Goal: Task Accomplishment & Management: Use online tool/utility

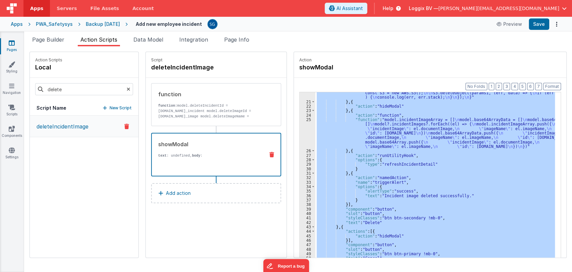
scroll to position [118, 0]
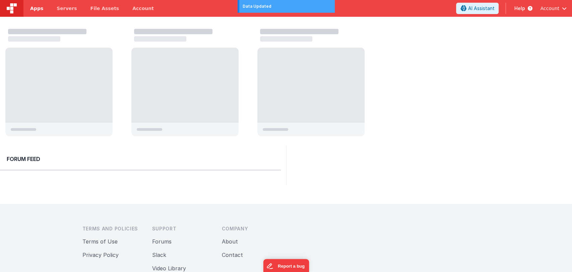
click at [38, 9] on span "Apps" at bounding box center [36, 8] width 13 height 7
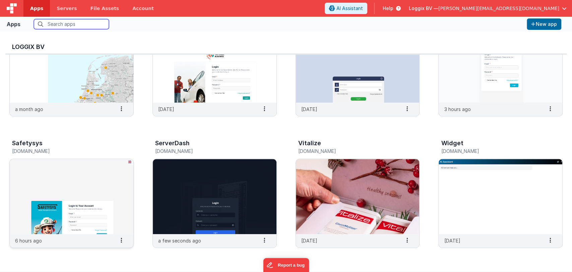
scroll to position [190, 0]
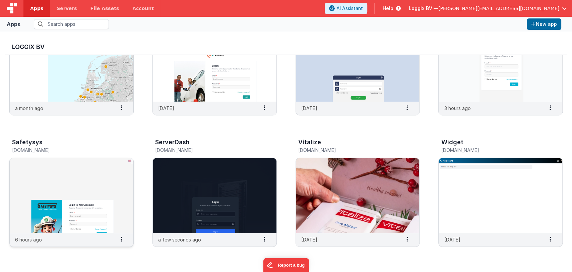
click at [79, 195] on img at bounding box center [72, 195] width 124 height 75
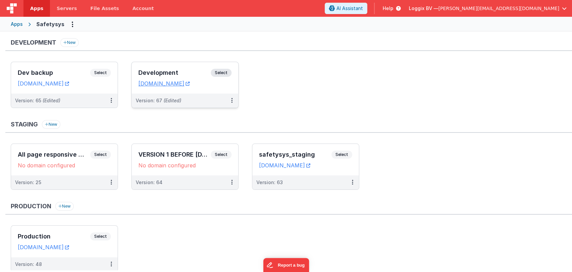
click at [170, 69] on div "Development Select" at bounding box center [185, 74] width 93 height 11
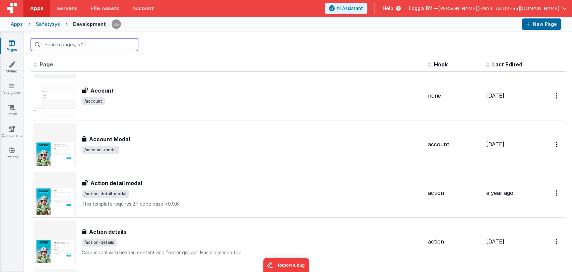
click at [76, 44] on input "text" at bounding box center [84, 44] width 107 height 13
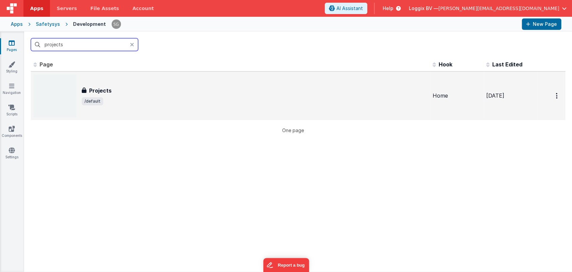
type input "projects"
click at [99, 92] on h3 "Projects" at bounding box center [100, 91] width 22 height 8
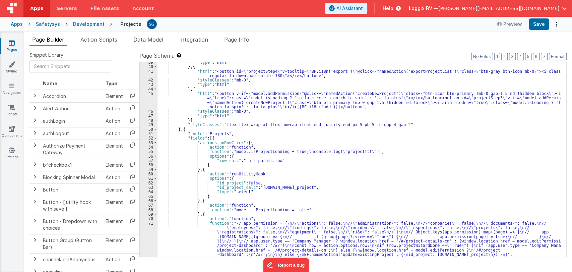
scroll to position [238, 0]
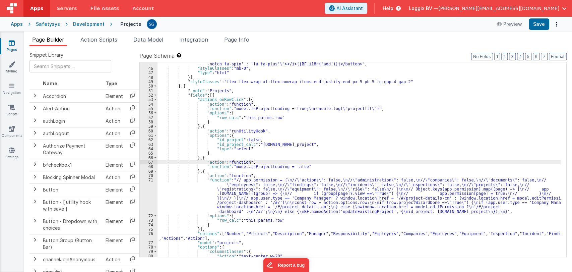
click at [360, 162] on div ""html" : "<button v-if= \" model.addPermission \" @click= \" namedAction('creat…" at bounding box center [359, 156] width 403 height 217
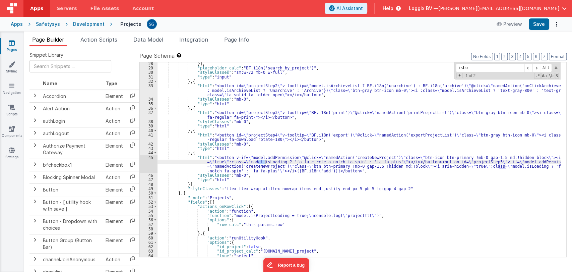
scroll to position [131, 0]
type input "isLoading"
click at [539, 67] on span at bounding box center [537, 68] width 8 height 8
click at [243, 170] on div "}] , "placeholder_calc" : "BF.i18n('search_by_project')" , "styleClasses" : "sm…" at bounding box center [359, 163] width 403 height 204
click at [164, 164] on div "}] , "placeholder_calc" : "BF.i18n('search_by_project')" , "styleClasses" : "sm…" at bounding box center [359, 163] width 403 height 204
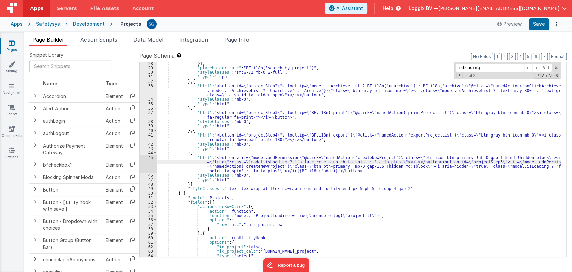
click at [150, 157] on div "45" at bounding box center [149, 164] width 18 height 18
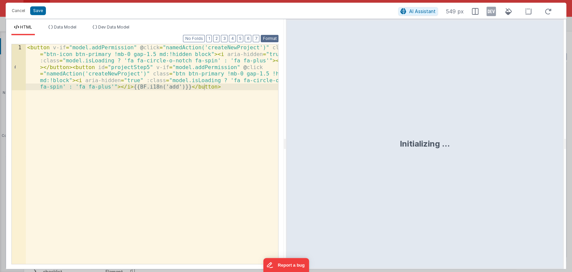
click at [271, 38] on button "Format" at bounding box center [270, 38] width 18 height 7
drag, startPoint x: 285, startPoint y: 145, endPoint x: 289, endPoint y: 143, distance: 3.7
click at [289, 143] on html "Cancel Save AI Assistant 815 px HTML Data Model Dev Data Model Format 7 6 5 4 3…" at bounding box center [286, 136] width 572 height 272
click at [20, 10] on button "Cancel" at bounding box center [18, 10] width 20 height 9
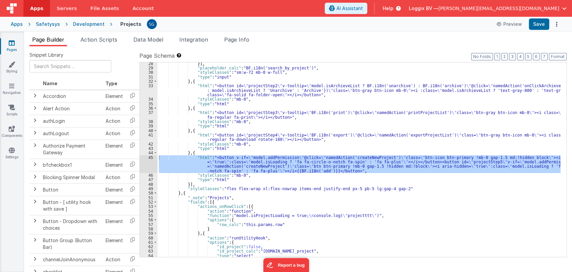
click at [317, 138] on div "}] , "placeholder_calc" : "BF.i18n('search_by_project')" , "styleClasses" : "sm…" at bounding box center [359, 163] width 403 height 204
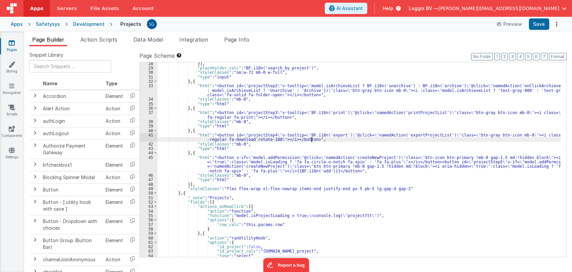
click at [258, 143] on div "}] , "placeholder_calc" : "BF.i18n('search_by_project')" , "styleClasses" : "sm…" at bounding box center [359, 163] width 403 height 204
click at [91, 7] on span "File Assets" at bounding box center [105, 8] width 29 height 7
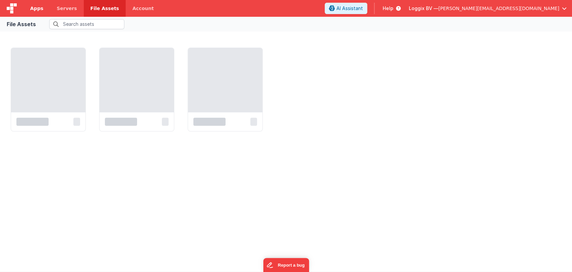
click at [36, 14] on link "Apps" at bounding box center [36, 8] width 26 height 17
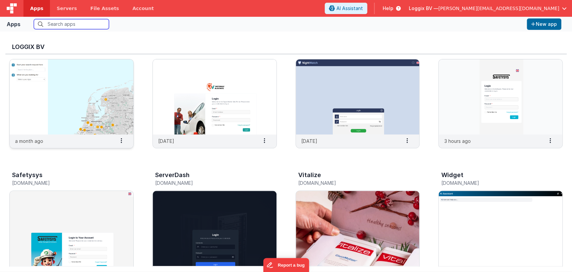
scroll to position [161, 0]
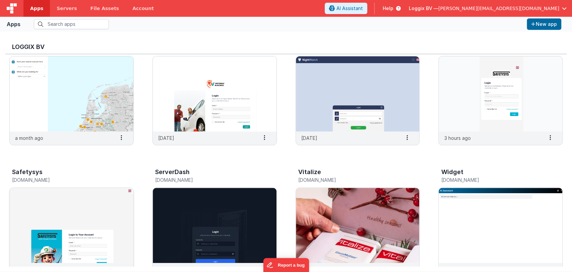
click at [69, 205] on img at bounding box center [72, 225] width 124 height 75
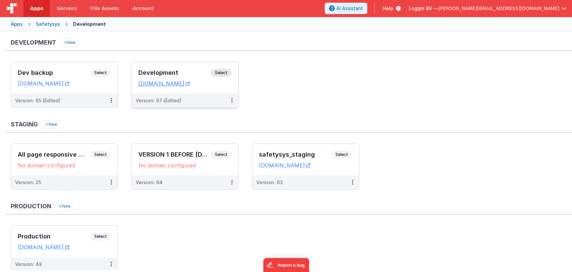
click at [162, 71] on h3 "Development" at bounding box center [175, 72] width 72 height 7
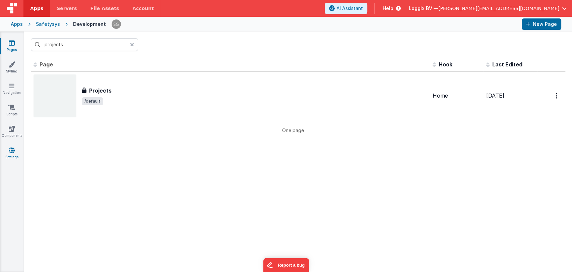
click at [11, 151] on icon at bounding box center [12, 150] width 6 height 7
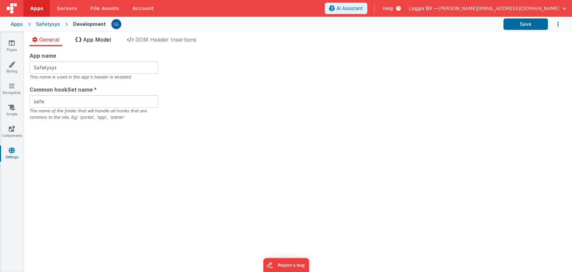
click at [101, 38] on span "App Model" at bounding box center [97, 39] width 28 height 7
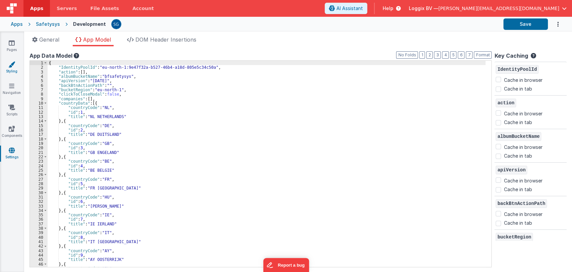
click at [11, 61] on icon at bounding box center [11, 64] width 7 height 7
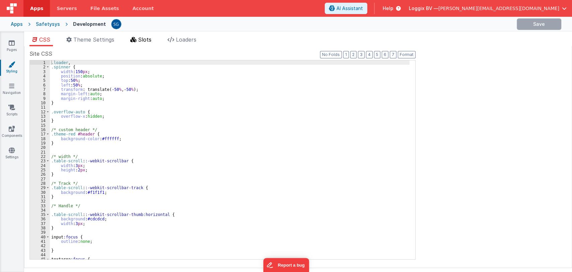
click at [146, 39] on span "Slots" at bounding box center [144, 39] width 13 height 7
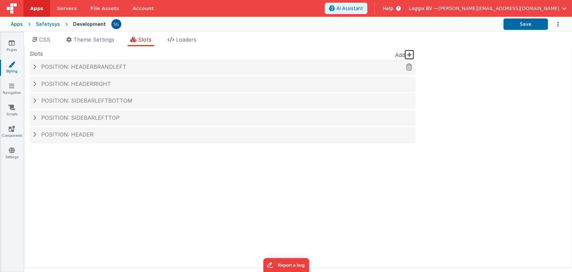
click at [88, 64] on span "Position: headerBrandLeft" at bounding box center [83, 66] width 85 height 7
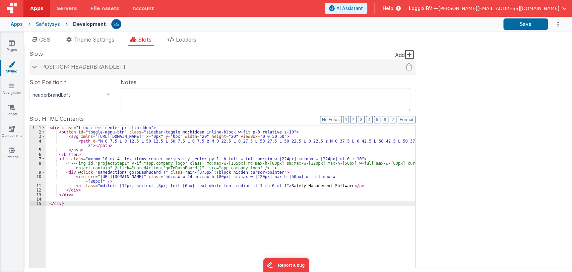
click at [84, 64] on span "Position: headerBrandLeft" at bounding box center [83, 66] width 85 height 7
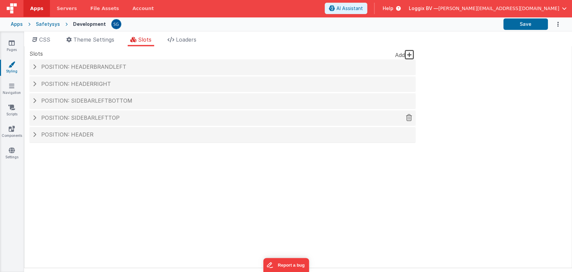
click at [71, 116] on span "Position: sidebarLeftTop" at bounding box center [80, 117] width 78 height 7
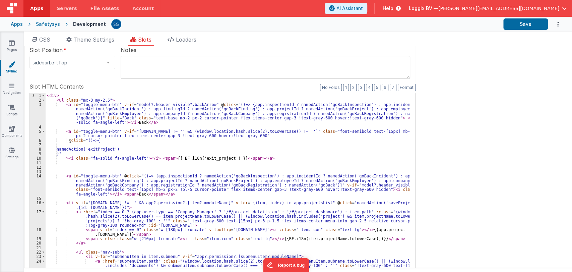
scroll to position [72, 0]
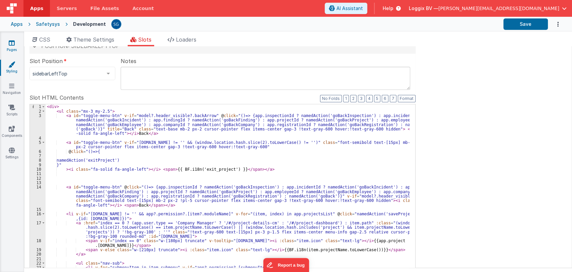
click at [11, 43] on icon at bounding box center [12, 43] width 6 height 7
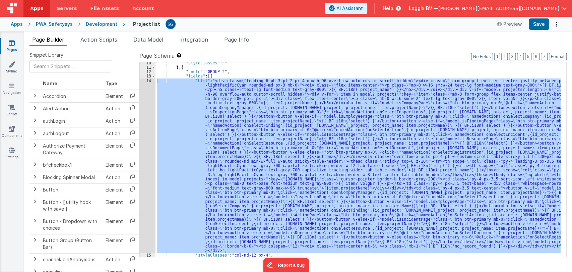
scroll to position [55, 0]
click at [8, 90] on link "Navigation" at bounding box center [12, 89] width 24 height 13
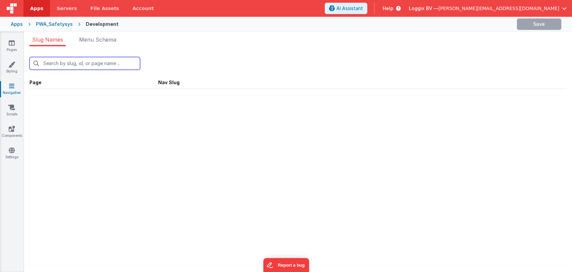
click at [70, 66] on input "text" at bounding box center [85, 63] width 111 height 13
type input "d"
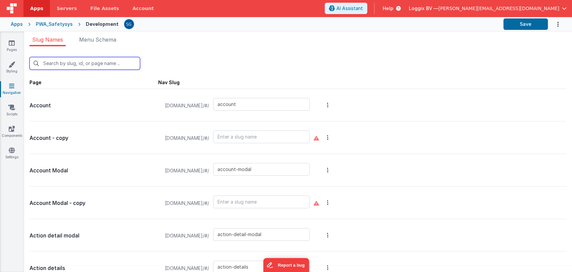
type input "d"
type input "login/verify"
type input "login/verify-email"
type input "change-password"
type input "companies"
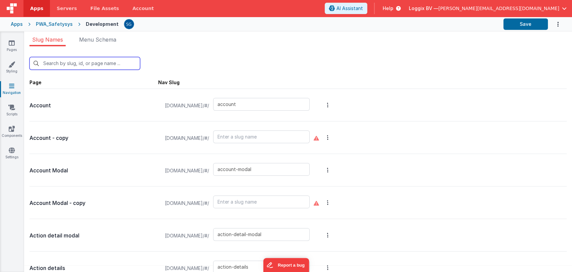
type input "company-dashboard"
type input "company-details"
type input "company-employee-details"
type input "company-list"
type input "documents"
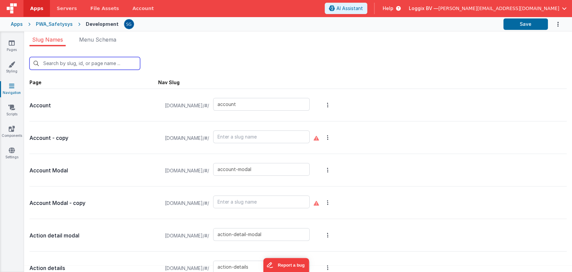
type input "edit-company-document"
type input "edit-employee-document"
type input "employee-card"
type input "employee-dashboard"
type input "employee-details"
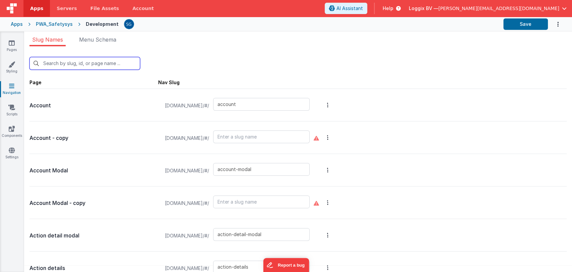
type input "employees"
type input "equipment-dashboard"
type input "equipment-details"
type input "equipment"
type input "error"
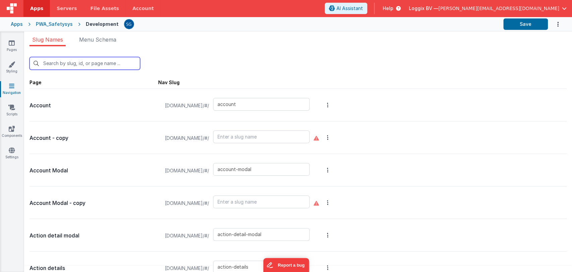
type input "finding-details"
type input "finding-image"
type input "findings"
type input "group-rights"
type input "i18updater"
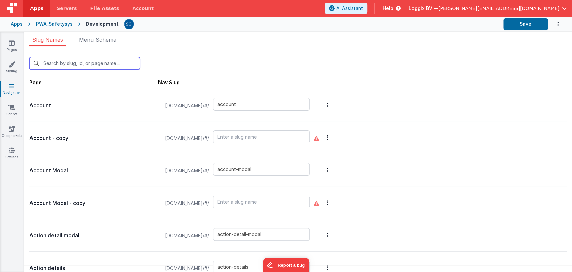
type input "import-administration-users"
type input "incident-details"
type input "incident-details-old"
type input "incident-scan-qr"
type input "incident-success-layout"
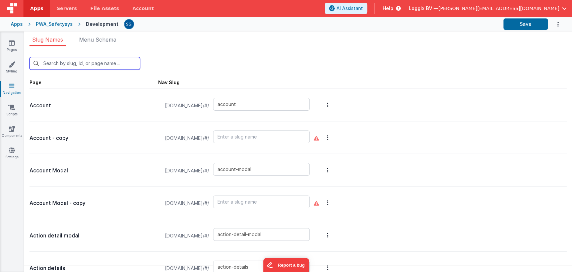
type input "incidents"
type input "inspection-details"
type input "_inspection-details"
type input "inspections"
type input "invite-manager"
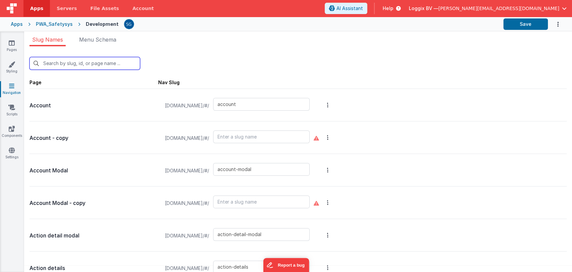
type input "onboarding-modal"
type input "playgound"
type input "playground"
type input "print-company-list"
type input "print-document-list"
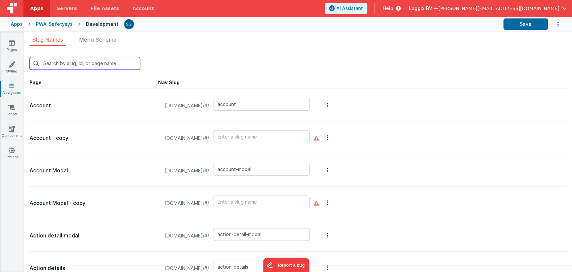
type input "print-employee-list"
type input "print-employers-onsite-list"
type input "print-equipment-list"
type input "print-finding-list"
type input "print-incident-list"
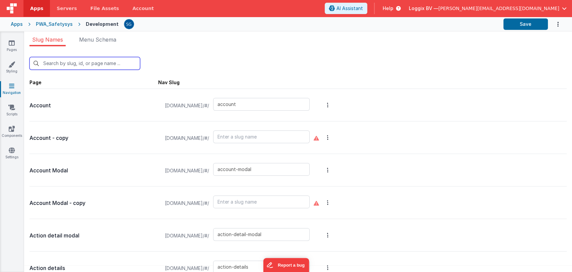
type input "print-inspection-list"
type input "print-project-list"
type input "print-registration-list"
type input "project-dashboard"
type input "project-dashboard-old"
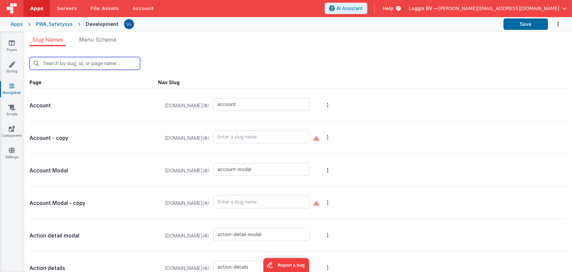
type input "project-details"
type input "project-details-cm"
type input "project-employers"
type input "project-list"
type input "default"
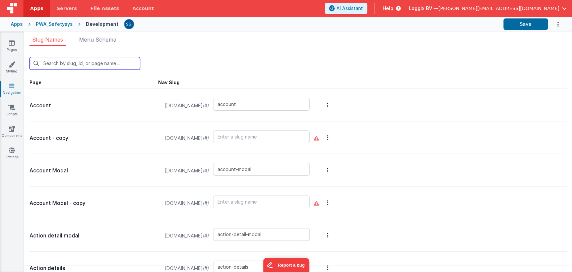
type input "add-employee-action"
type input "add-new-employee-incident"
type input "employee-action"
type input "employees-dashboard"
type input "employee-document"
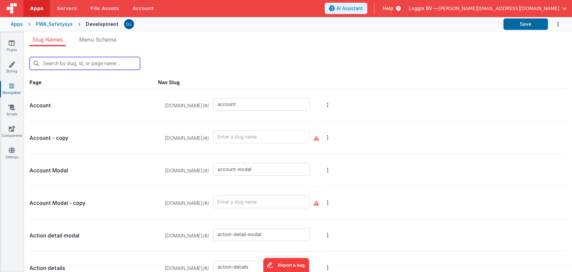
type input "employee-incoming-equipment"
type input "employee-outgoing-equipment"
type input "employee-project"
type input "employee-registration"
type input "employee-returned-equipment"
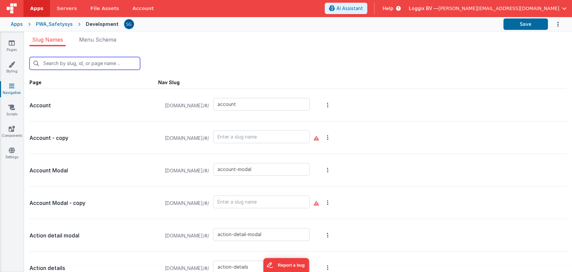
type input "employee-scan-equipment"
type input "employee-scan-project"
type input "employee-scan-project-qr"
type input "employee-warehouse"
type input "report-incident"
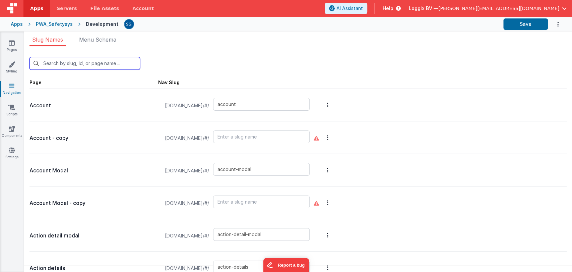
type input "pwa-alert"
type input "register-scan-qr"
type input "registration-details"
type input "registrations"
type input "responsibility"
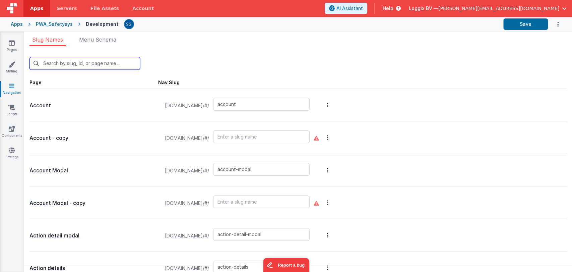
type input "responsibility-modal"
type input "risks"
type input "risks2"
type input "select-company"
type input "setup-wizard"
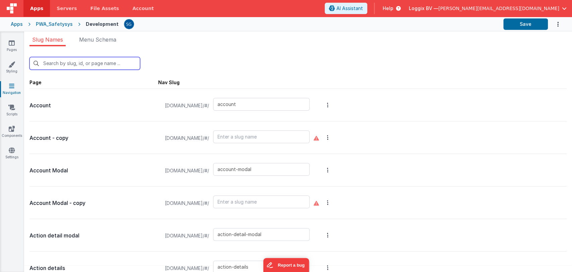
type input "show-employee-document-image"
type input "show-equipment-barcode"
type input "qrcode"
type input "testjeroen"
type input "unauthorized"
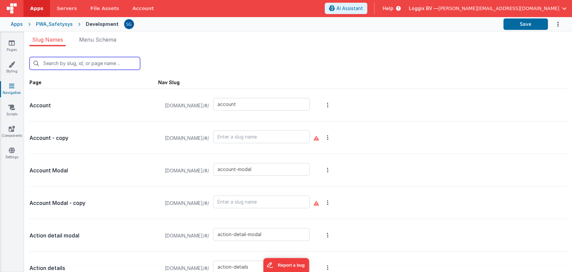
type input "user-list"
type input "play-ground"
type input "wizard-company-information"
type input "wizard-company-information-page"
type input "setup-project"
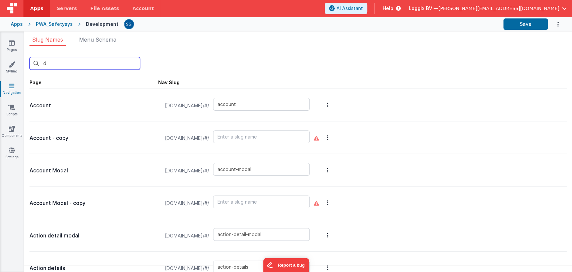
type input "de"
type input "action-detail-modal"
type input "action-details"
type input "action-feedback"
type input "add-employee-document-cm"
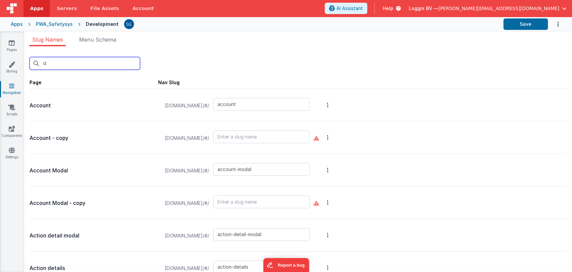
type input "add-incident-document"
type input "add-mandatory-document"
type input "add-manually-attendees"
type input "add-new-damage-incident"
type input "add-new-description-incident"
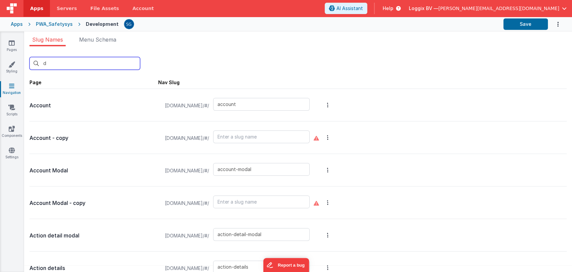
type input "add-new-project-document"
type input "add-new-research-incident"
type input "add-new-victim-incident"
type input "add-new-witnesses-incident"
type input "administration"
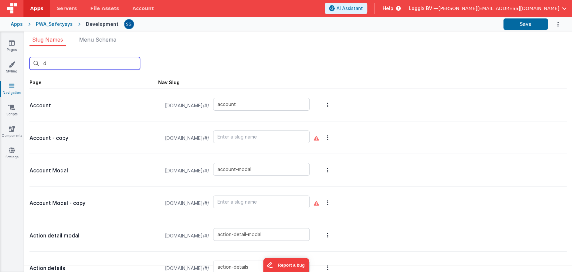
type input "login"
type input "company-details"
type input "company-employee-details"
type input "employee-details"
type input "equipment-details"
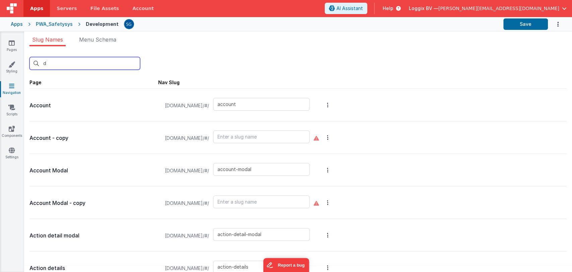
type input "finding-details"
type input "incident-details"
type input "incident-details-old"
type input "incident-scan-qr"
type input "incident-success-layout"
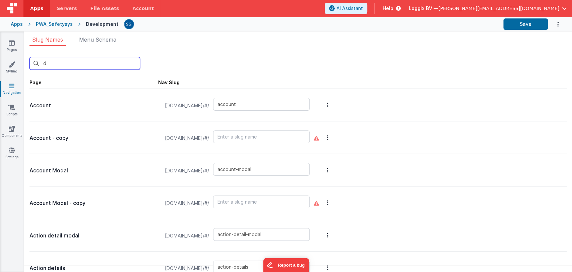
type input "incidents"
type input "inspection-details"
type input "_inspection-details"
type input "print-incident-list"
type input "project-details"
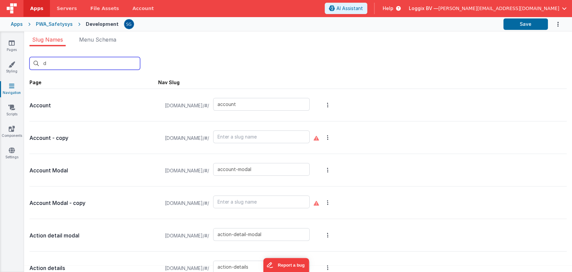
type input "project-details-cm"
type input "default"
type input "add-new-employee-incident"
type input "report-incident"
type input "registration-details"
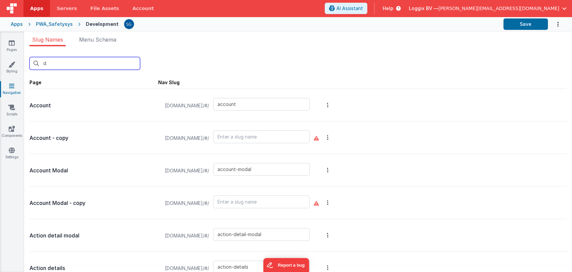
type input "responsibility"
type input "select-company"
type input "show-equipment-barcode"
type input "qrcode"
type input "def"
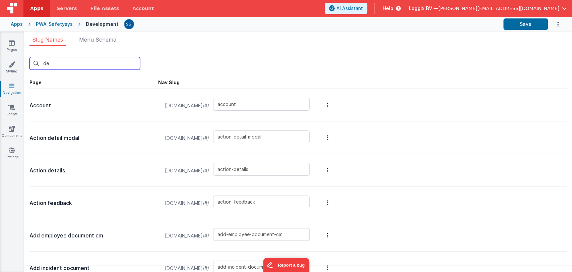
type input "add-mandatory-document"
type input "default"
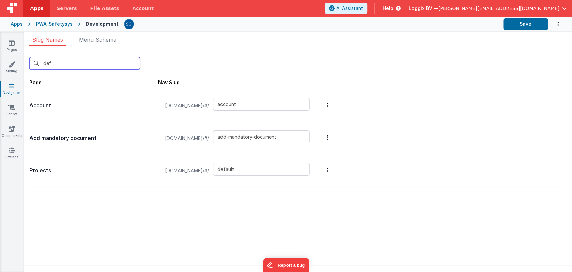
type input "de"
type input "action-detail-modal"
type input "action-details"
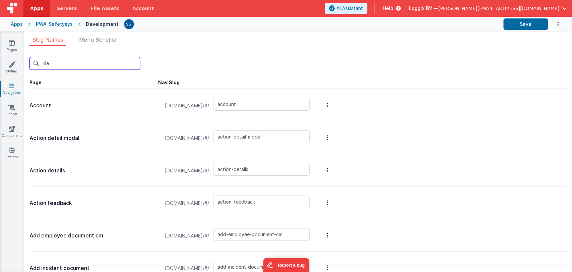
type input "d"
type input "account-modal"
type input "action-detail-modal"
type input "action-details"
type input "action-feedback"
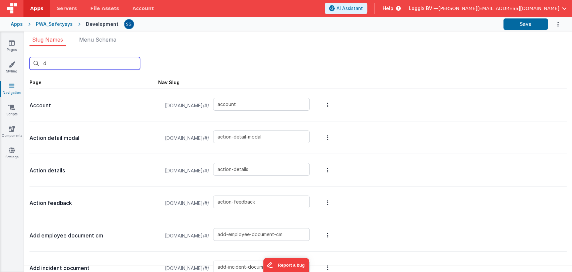
type input "action-success-layout"
type input "actions"
type input "add-administration-document"
type input "add-administration-function"
type input "add-attachment"
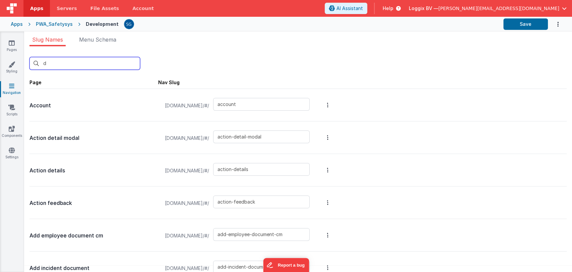
type input "add-attendants"
type input "add-company-document"
type input "add-employee-document"
type input "add-employee-document-cm"
type input "add-equipment-inspection"
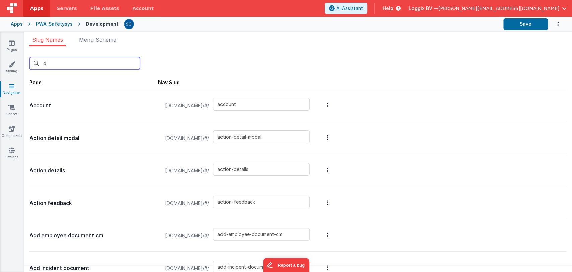
type input "add-equipment-location"
type input "add-equipment-service"
type input "add-external-person"
type input "add-finding-image"
type input "add-function-based-document"
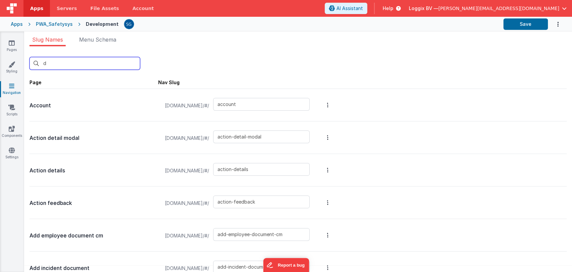
type input "add-function-document"
type input "add-incident-document"
type input "add-inspection-comment"
type input "add-inspection-image"
type input "add-inspection-type"
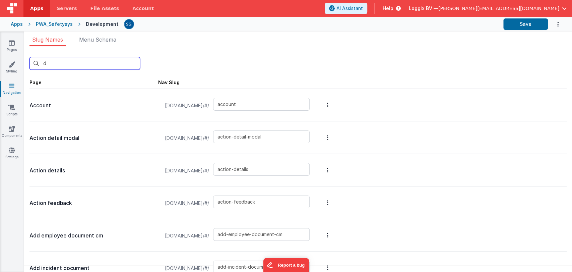
type input "add-mandatory-document"
type input "add-manually-attendees"
type input "add-new-action-modal"
type input "add-new-company"
type input "add-new-damage-incident"
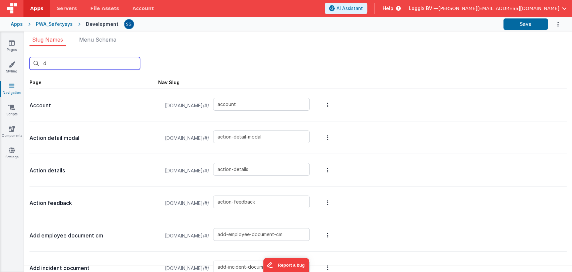
type input "add-new-description-incident"
type input "add-new-document"
type input "add-new-employee-project"
type input "add-new-finding-modal"
type input "add-new-function"
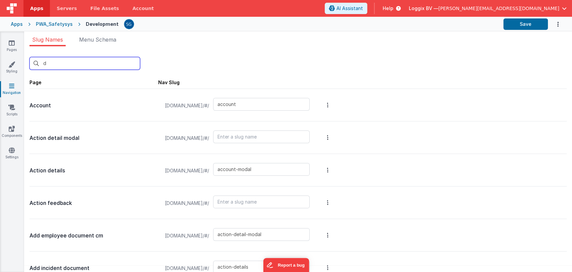
type input "add-new-group"
type input "add-new-personal-doc"
type input "add-new-project-company"
type input "p"
type input "add-company-document"
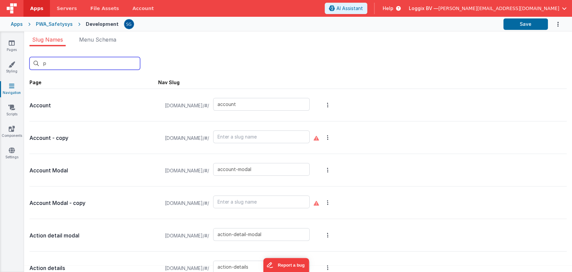
type input "add-employee-document"
type input "add-employee-document-cm"
type input "add-equipment-inspection"
type input "add-equipment-location"
type input "add-equipment-service"
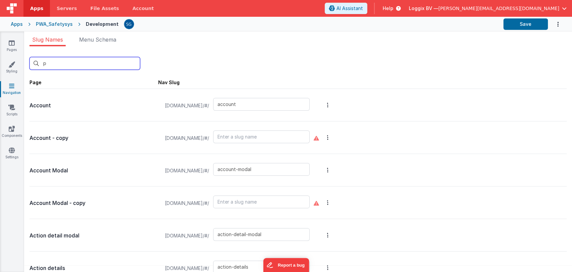
type input "add-external-person"
type input "add-inspection-comment"
type input "add-inspection-image"
type input "add-inspection-type"
type input "add-new-company"
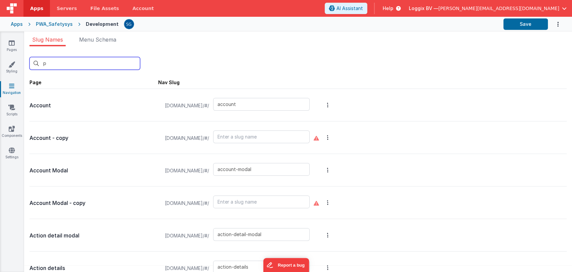
type input "add-new-description-incident"
type input "add-new-employee-project"
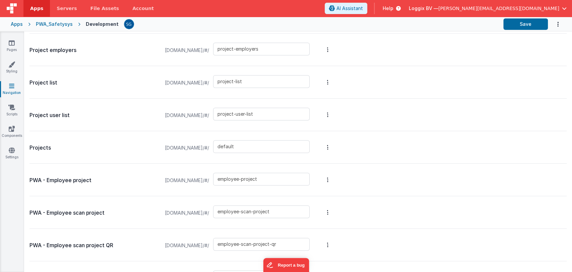
scroll to position [478, 0]
click at [9, 49] on link "Pages" at bounding box center [12, 46] width 24 height 13
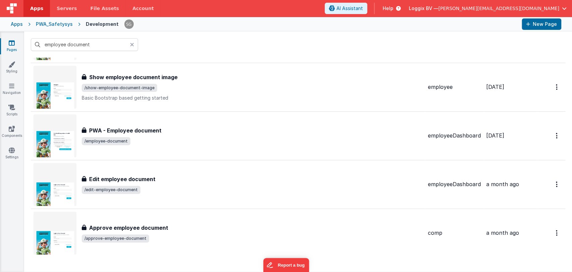
scroll to position [106, 0]
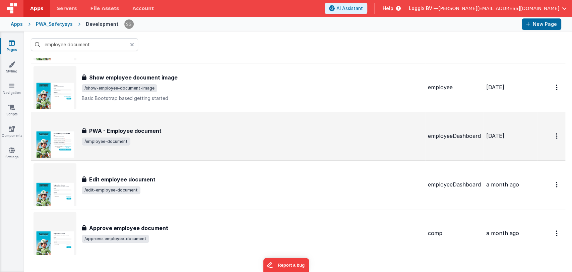
click at [138, 132] on h3 "PWA - Employee document" at bounding box center [125, 131] width 72 height 8
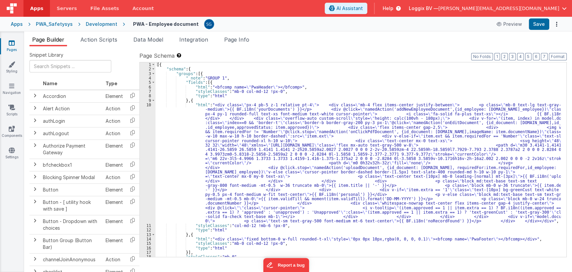
click at [183, 121] on div "[{ "schema" : { "groups" : [{ "_note" : "GROUP 1" , "fields" : [{ "html" : "<bf…" at bounding box center [358, 164] width 405 height 204
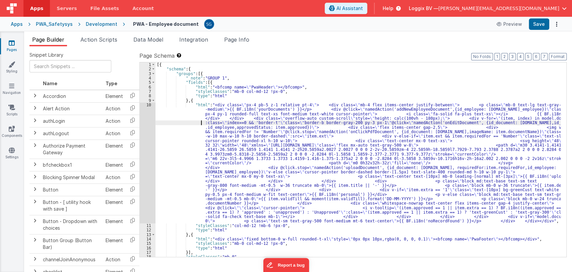
click at [151, 104] on div "10" at bounding box center [148, 163] width 16 height 121
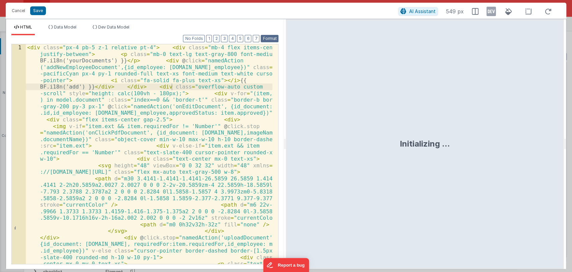
click at [268, 41] on button "Format" at bounding box center [270, 38] width 18 height 7
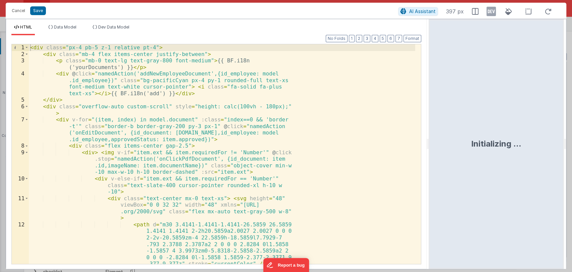
drag, startPoint x: 286, startPoint y: 142, endPoint x: 481, endPoint y: 137, distance: 195.2
click at [481, 137] on html "Cancel Save AI Assistant 397 px HTML Data Model Dev Data Model Format 7 6 5 4 3…" at bounding box center [286, 136] width 572 height 272
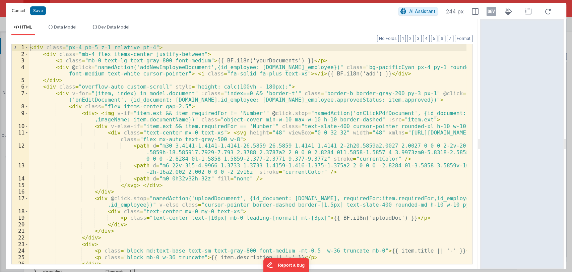
click at [17, 7] on button "Cancel" at bounding box center [18, 10] width 20 height 9
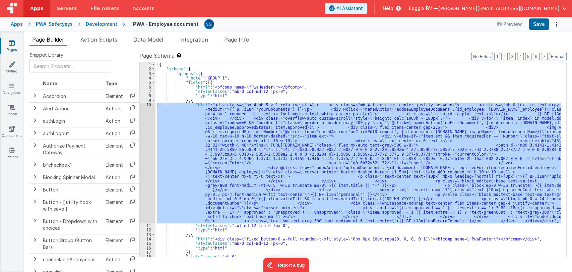
click at [210, 100] on div "[{ "schema" : { "groups" : [{ "_note" : "GROUP 1" , "fields" : [{ "html" : "<bf…" at bounding box center [358, 164] width 405 height 204
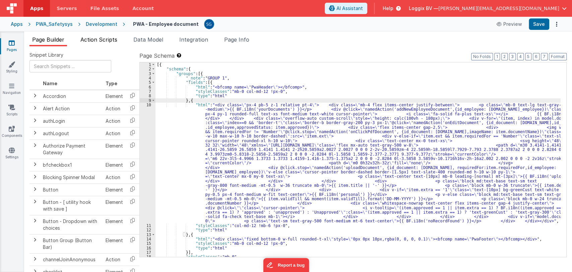
click at [106, 39] on span "Action Scripts" at bounding box center [98, 39] width 37 height 7
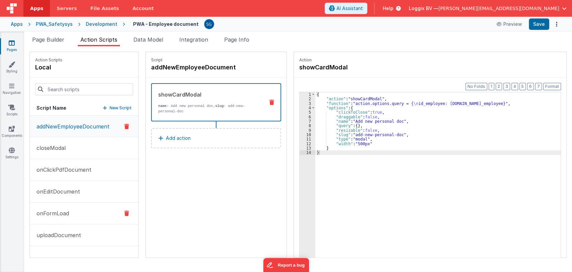
click at [55, 208] on button "onFormLoad" at bounding box center [84, 214] width 109 height 22
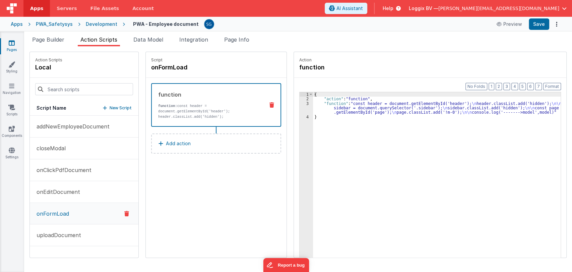
click at [322, 108] on div "{ "action" : "function" , "function" : "const header = document.getElementById(…" at bounding box center [440, 189] width 255 height 195
click at [303, 103] on div "3" at bounding box center [306, 107] width 13 height 13
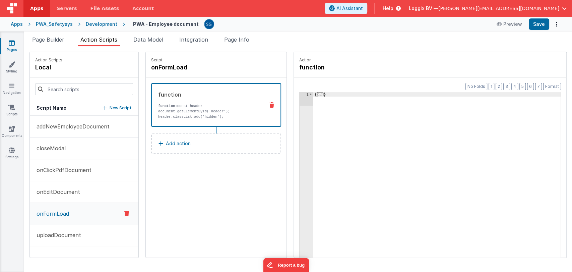
click at [317, 95] on span "..." at bounding box center [320, 95] width 7 height 4
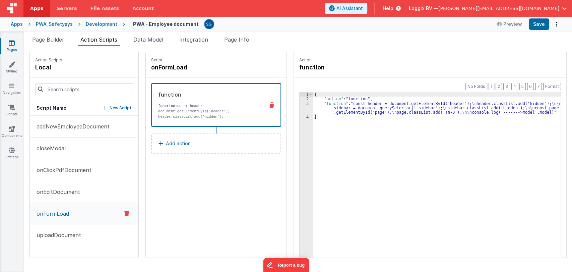
click at [301, 103] on div "3" at bounding box center [306, 107] width 13 height 13
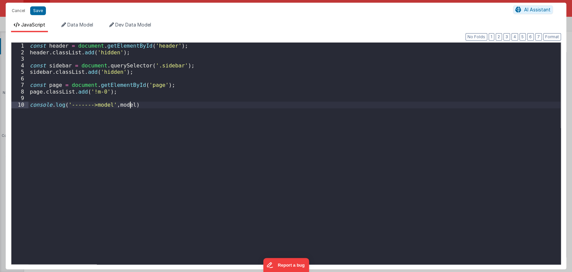
click at [301, 103] on div "const header = document . getElementById ( 'header' ) ; header . classList . ad…" at bounding box center [295, 160] width 533 height 235
click at [18, 9] on button "Cancel" at bounding box center [18, 10] width 20 height 9
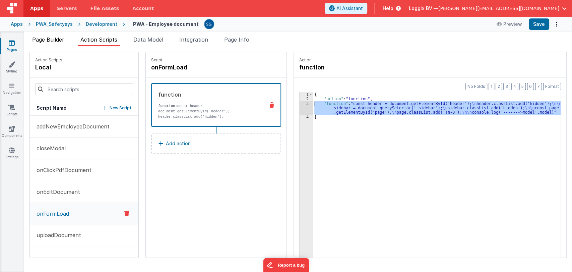
click at [55, 37] on span "Page Builder" at bounding box center [48, 39] width 32 height 7
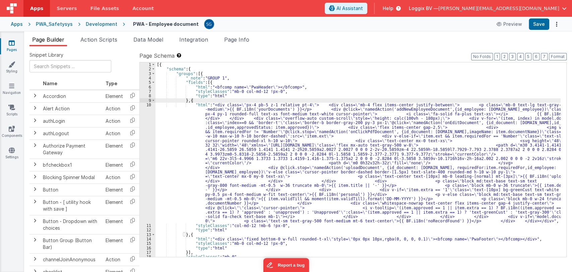
click at [196, 136] on div "[{ "schema" : { "groups" : [{ "_note" : "GROUP 1" , "fields" : [{ "html" : "<bf…" at bounding box center [358, 164] width 405 height 204
click at [12, 46] on icon at bounding box center [12, 43] width 6 height 7
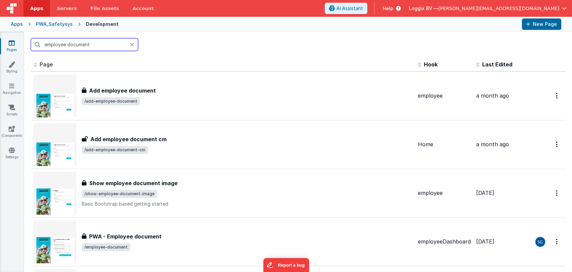
click at [80, 44] on input "employee document" at bounding box center [84, 44] width 107 height 13
click at [106, 45] on input "employee document" at bounding box center [84, 44] width 107 height 13
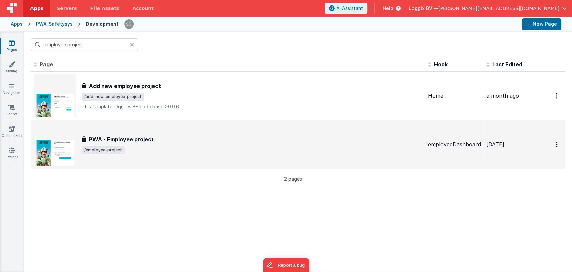
click at [137, 141] on h3 "PWA - Employee project" at bounding box center [121, 139] width 65 height 8
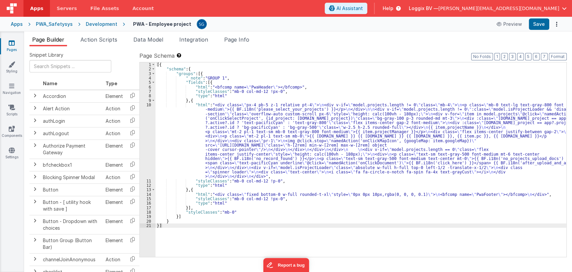
click at [172, 131] on div "[{ "schema" : { "groups" : [{ "_note" : "GROUP 1" , "fields" : [{ "html" : "<bf…" at bounding box center [361, 164] width 411 height 204
click at [147, 105] on div "10" at bounding box center [148, 141] width 16 height 76
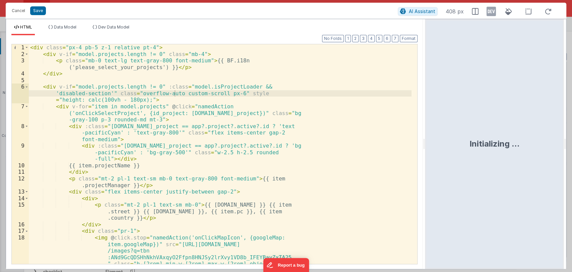
drag, startPoint x: 285, startPoint y: 143, endPoint x: 478, endPoint y: 128, distance: 193.0
click at [478, 128] on html "Cancel Save AI Assistant 408 px HTML Data Model Dev Data Model Format 7 6 5 4 3…" at bounding box center [286, 136] width 572 height 272
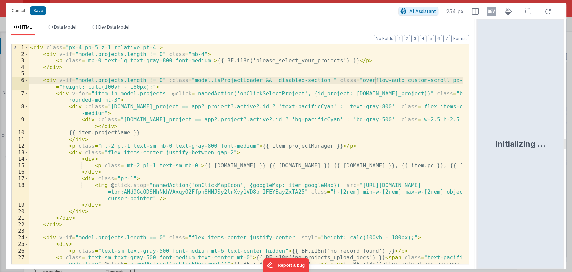
scroll to position [69, 0]
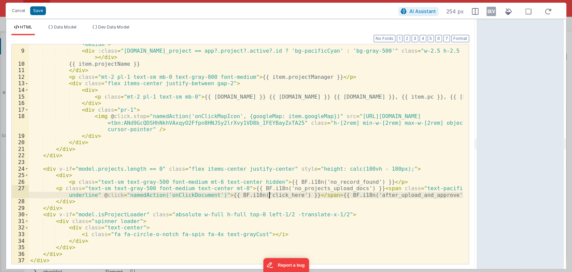
click at [268, 198] on div "< div :class = "item.id_project == app?.project?.active?.id ? 'text-pacificCyan…" at bounding box center [246, 154] width 435 height 239
click at [180, 194] on div "< div :class = "item.id_project == app?.project?.active?.id ? 'text-pacificCyan…" at bounding box center [246, 154] width 435 height 239
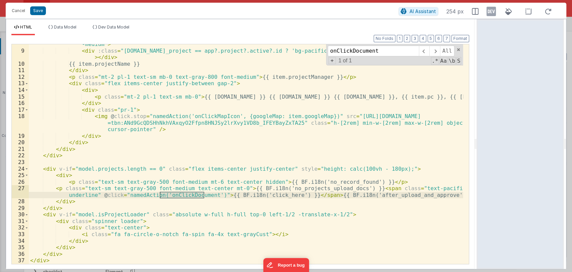
click at [180, 194] on div "< div :class = "item.id_project == app?.project?.active?.id ? 'text-pacificCyan…" at bounding box center [246, 154] width 435 height 220
click at [180, 194] on div "< div :class = "item.id_project == app?.project?.active?.id ? 'text-pacificCyan…" at bounding box center [246, 154] width 435 height 239
click at [14, 7] on button "Cancel" at bounding box center [18, 10] width 20 height 9
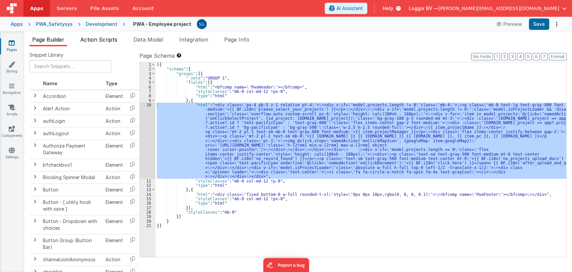
click at [99, 38] on span "Action Scripts" at bounding box center [98, 39] width 37 height 7
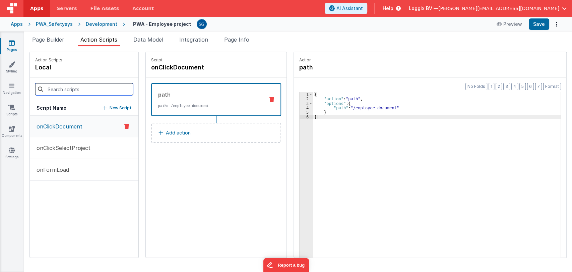
click at [78, 91] on input at bounding box center [84, 89] width 98 height 12
paste input "onClickDocument"
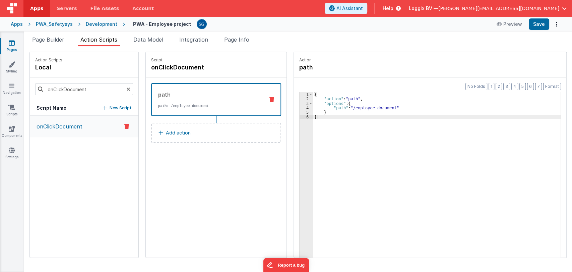
click at [75, 125] on p "onClickDocument" at bounding box center [58, 126] width 50 height 8
click at [344, 107] on div "{ "action" : "path" , "options" : { "path" : "/employee-document" } }" at bounding box center [440, 189] width 255 height 195
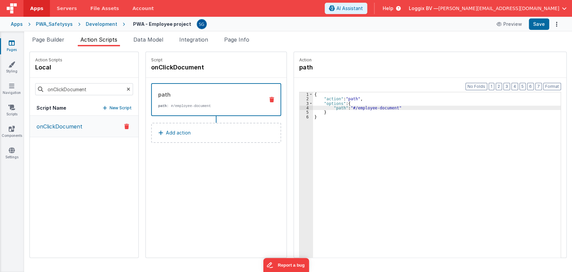
click at [394, 108] on div "{ "action" : "path" , "options" : { "path" : "#/employee-document" } }" at bounding box center [440, 189] width 255 height 195
click at [540, 23] on button "Save" at bounding box center [539, 23] width 20 height 11
click at [346, 107] on div "{ "action" : "path" , "options" : { "path" : "#/employee-document" } }" at bounding box center [440, 189] width 255 height 195
click at [539, 26] on button "Save" at bounding box center [539, 23] width 20 height 11
click at [14, 43] on icon at bounding box center [12, 43] width 6 height 7
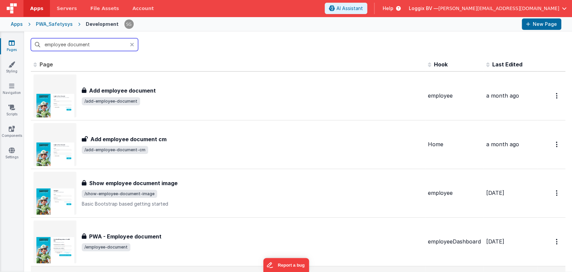
scroll to position [30, 0]
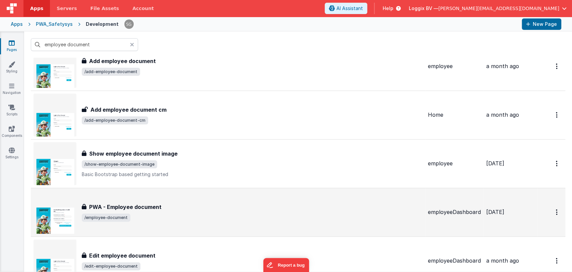
click at [141, 206] on h3 "PWA - Employee document" at bounding box center [125, 207] width 72 height 8
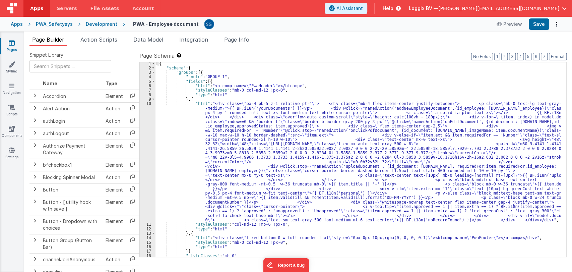
scroll to position [15, 0]
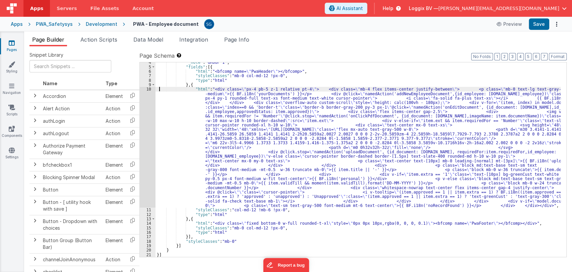
click at [159, 90] on div ""_note" : "GROUP 1" , "fields" : [{ "html" : "<bfcomp name= \" PwaHeader \" ></…" at bounding box center [358, 162] width 405 height 204
click at [162, 99] on div ""_note" : "GROUP 1" , "fields" : [{ "html" : "<bfcomp name= \" PwaHeader \" ></…" at bounding box center [358, 162] width 405 height 204
click at [149, 87] on div "10" at bounding box center [148, 147] width 16 height 121
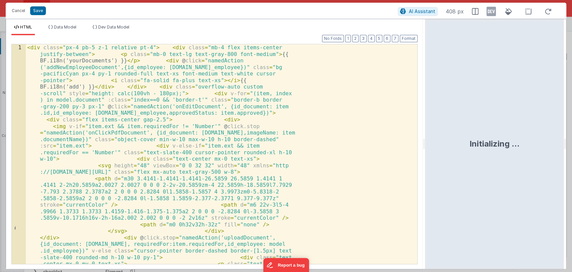
drag, startPoint x: 284, startPoint y: 141, endPoint x: 484, endPoint y: 82, distance: 208.4
click at [484, 82] on html "Cancel Save AI Assistant 408 px HTML Data Model Dev Data Model Format 7 6 5 4 3…" at bounding box center [286, 136] width 572 height 272
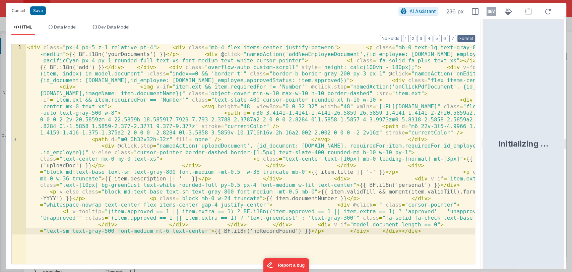
click at [468, 40] on button "Format" at bounding box center [467, 38] width 18 height 7
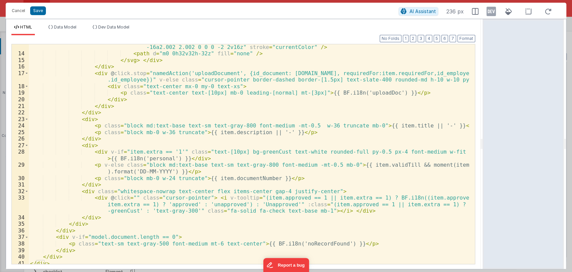
scroll to position [128, 0]
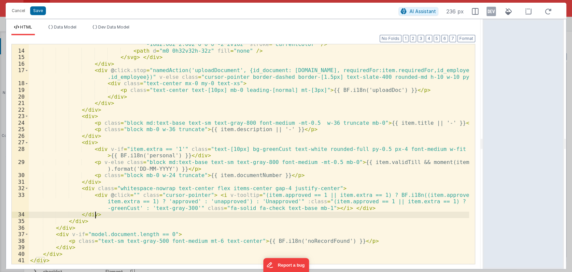
click at [226, 217] on div "< path d = "m6 22v-3l5-4.9966 1.3733 1.3733 1.4159-1.416-1.375-1.375a2 2 0 0 0 …" at bounding box center [249, 154] width 441 height 239
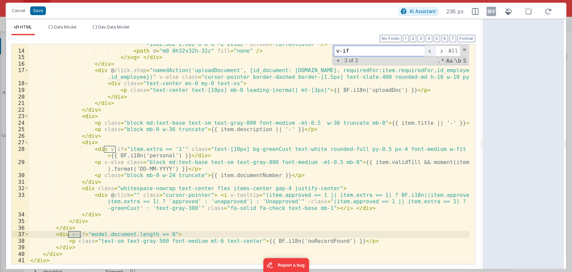
click at [431, 52] on span at bounding box center [430, 51] width 10 height 11
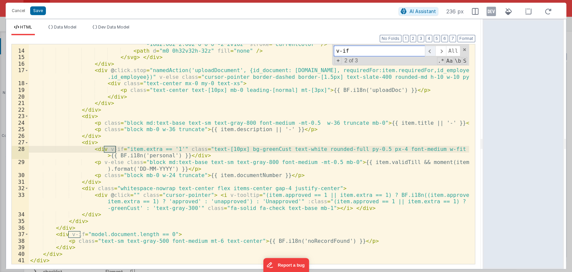
click at [431, 52] on span at bounding box center [430, 51] width 10 height 11
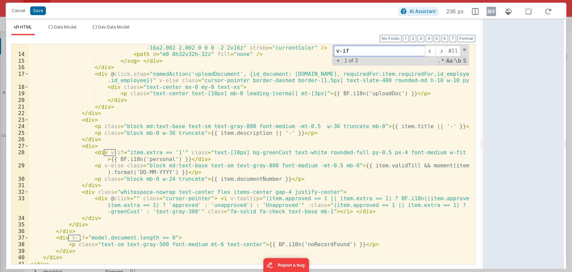
scroll to position [125, 0]
click at [25, 14] on button "Cancel" at bounding box center [18, 10] width 20 height 9
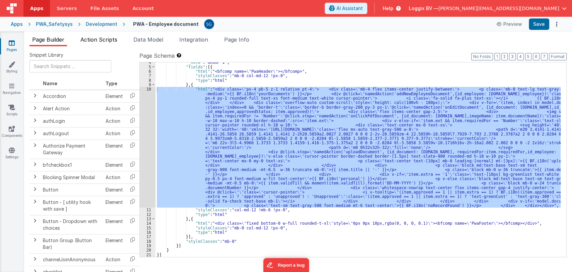
click at [105, 40] on span "Action Scripts" at bounding box center [98, 39] width 37 height 7
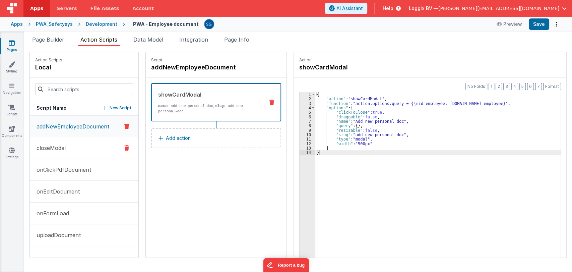
click at [73, 143] on button "closeModal" at bounding box center [84, 148] width 109 height 22
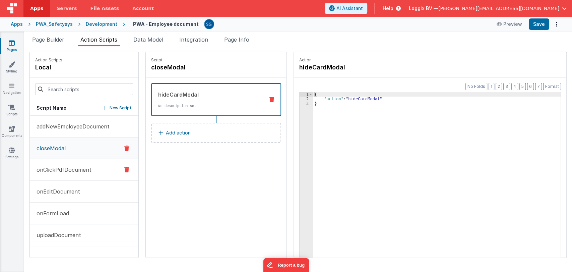
click at [52, 172] on p "onClickPdfDocument" at bounding box center [62, 170] width 59 height 8
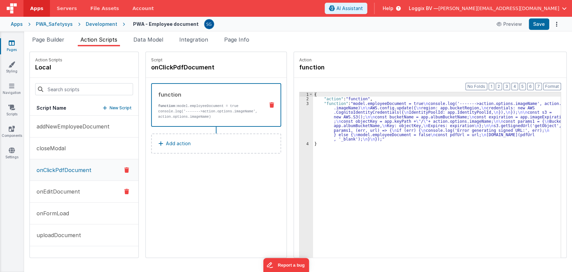
click at [54, 187] on p "onEditDocument" at bounding box center [57, 191] width 48 height 8
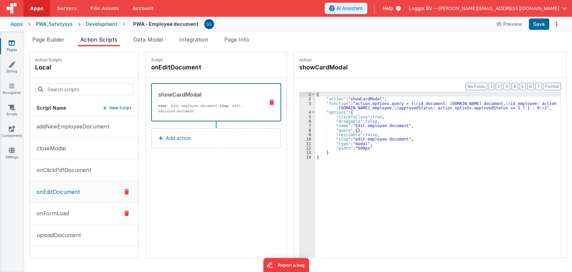
click at [55, 211] on p "onFormLoad" at bounding box center [51, 213] width 37 height 8
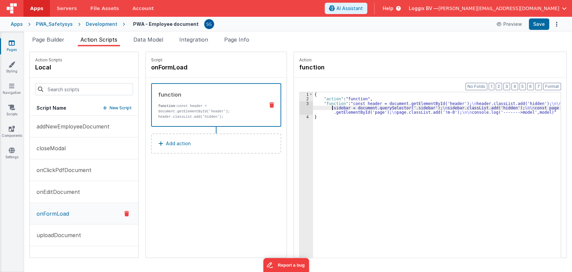
click at [324, 105] on div "{ "action" : "function" , "function" : "const header = document.getElementById(…" at bounding box center [440, 189] width 255 height 195
click at [75, 229] on button "uploadDocument" at bounding box center [84, 235] width 109 height 22
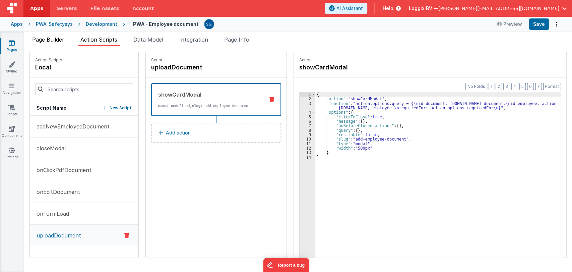
click at [63, 36] on span "Page Builder" at bounding box center [48, 39] width 32 height 7
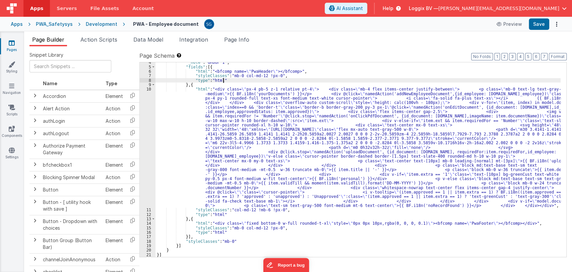
click at [241, 81] on div ""_note" : "GROUP 1" , "fields" : [{ "html" : "<bfcomp name= \" PwaHeader \" ></…" at bounding box center [358, 162] width 405 height 204
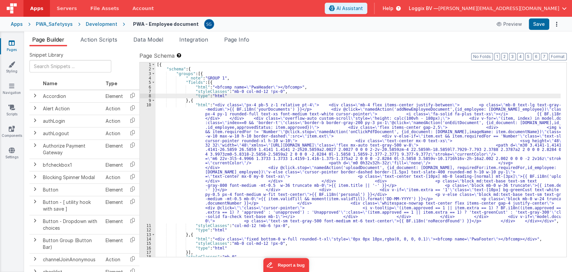
scroll to position [0, 0]
click at [204, 37] on span "Integration" at bounding box center [193, 39] width 29 height 7
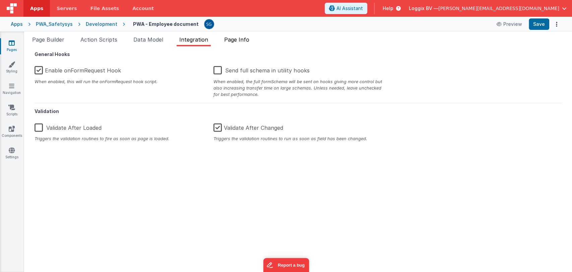
click at [235, 41] on span "Page Info" at bounding box center [236, 39] width 25 height 7
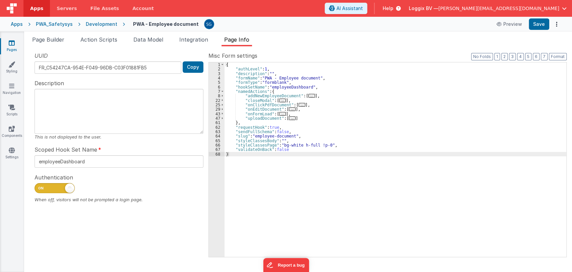
click at [282, 113] on span "..." at bounding box center [282, 114] width 7 height 4
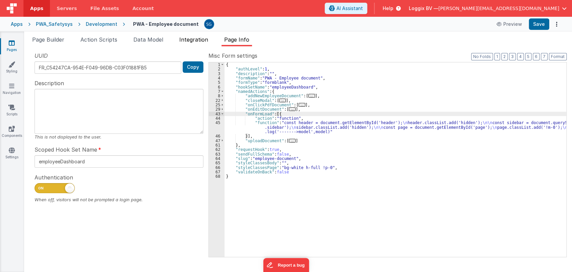
click at [193, 40] on span "Integration" at bounding box center [193, 39] width 29 height 7
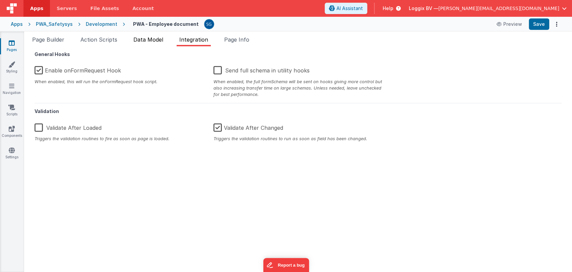
click at [163, 41] on span "Data Model" at bounding box center [148, 39] width 30 height 7
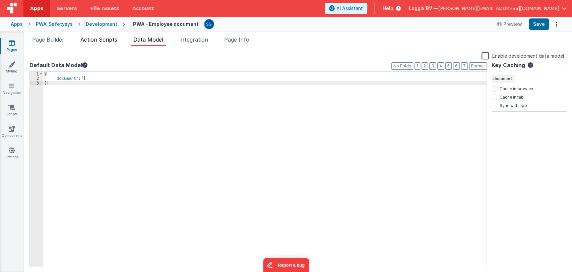
click at [107, 36] on span "Action Scripts" at bounding box center [98, 39] width 37 height 7
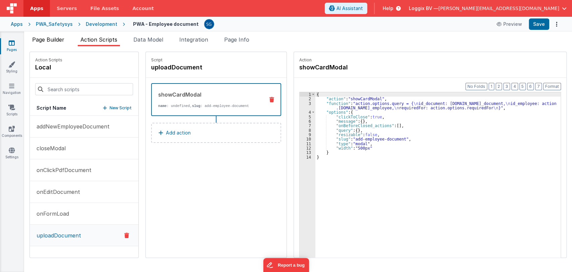
click at [56, 39] on span "Page Builder" at bounding box center [48, 39] width 32 height 7
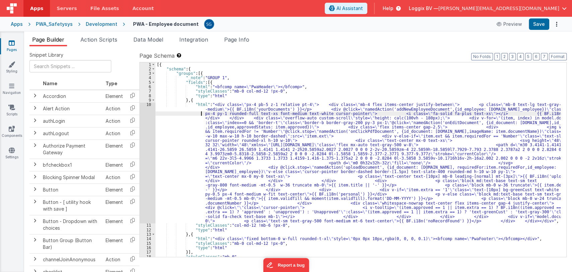
click at [189, 113] on div "[{ "schema" : { "groups" : [{ "_note" : "GROUP 1" , "fields" : [{ "html" : "<bf…" at bounding box center [358, 164] width 405 height 204
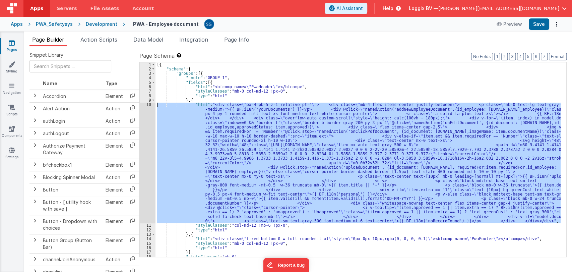
click at [151, 104] on div "10" at bounding box center [148, 162] width 16 height 121
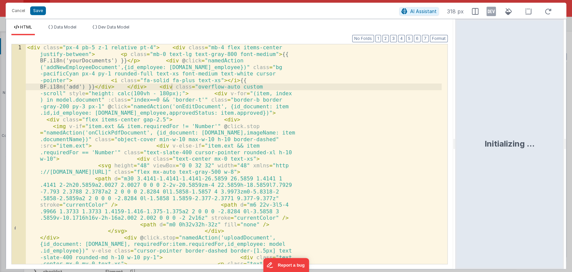
drag, startPoint x: 284, startPoint y: 143, endPoint x: 461, endPoint y: 101, distance: 181.5
click at [461, 101] on html "Cancel Save AI Assistant 318 px HTML Data Model Dev Data Model Format 7 6 5 4 3…" at bounding box center [286, 136] width 572 height 272
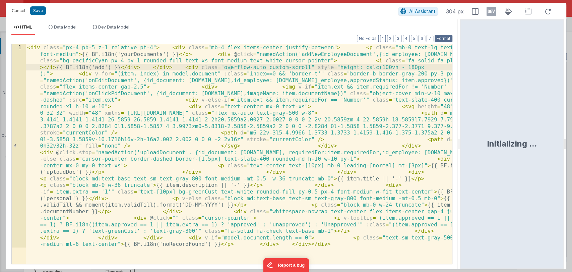
click at [436, 36] on button "Format" at bounding box center [444, 38] width 18 height 7
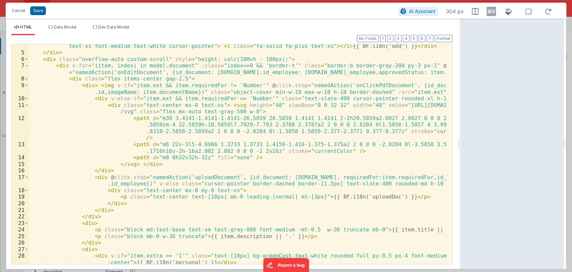
scroll to position [23, 0]
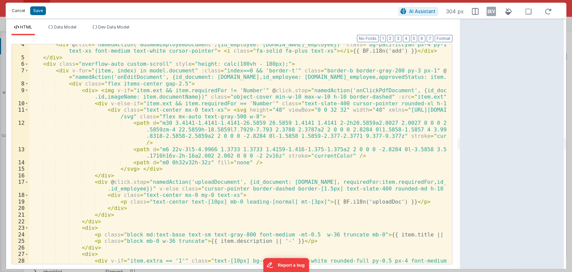
click at [18, 12] on button "Cancel" at bounding box center [18, 10] width 20 height 9
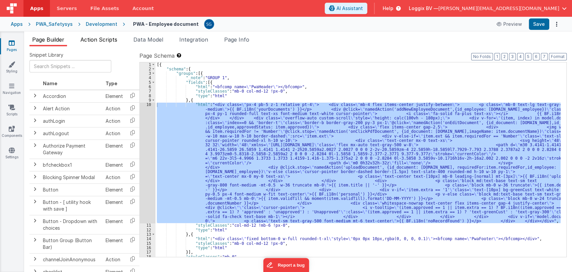
click at [90, 36] on li "Action Scripts" at bounding box center [99, 41] width 42 height 11
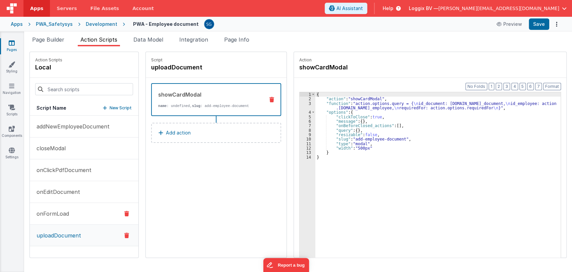
click at [62, 214] on p "onFormLoad" at bounding box center [51, 214] width 37 height 8
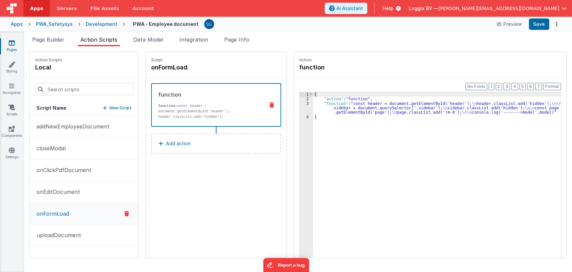
click at [330, 108] on div "{ "action" : "function" , "function" : "const header = document.getElementById(…" at bounding box center [440, 189] width 255 height 195
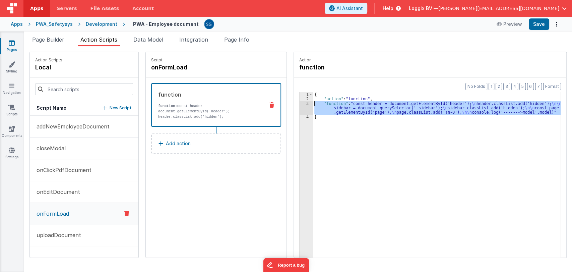
click at [300, 104] on div "3" at bounding box center [306, 107] width 13 height 13
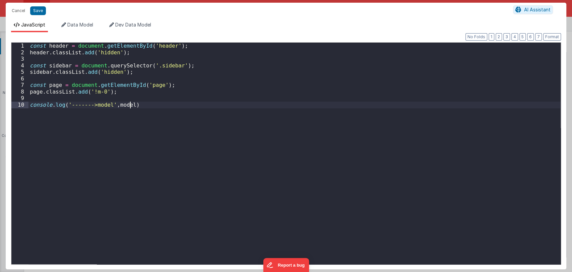
click at [299, 104] on div "const header = document . getElementById ( 'header' ) ; header . classList . ad…" at bounding box center [295, 160] width 533 height 235
click at [18, 9] on button "Cancel" at bounding box center [18, 10] width 20 height 9
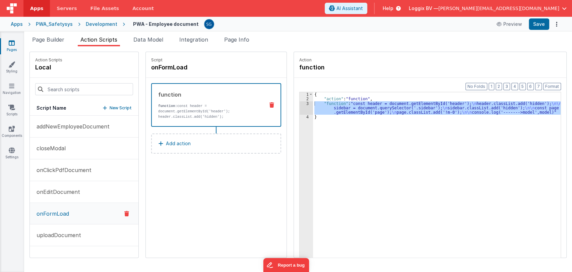
click at [13, 46] on icon at bounding box center [12, 43] width 6 height 7
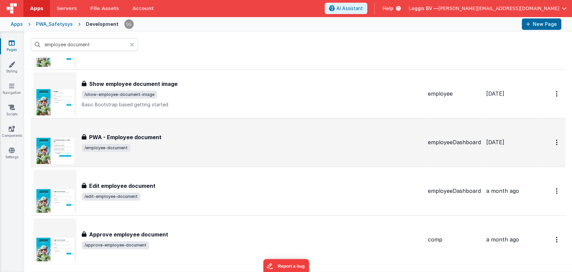
scroll to position [99, 0]
click at [133, 132] on div "PWA - Employee document PWA - Employee document /employee-document" at bounding box center [228, 142] width 389 height 43
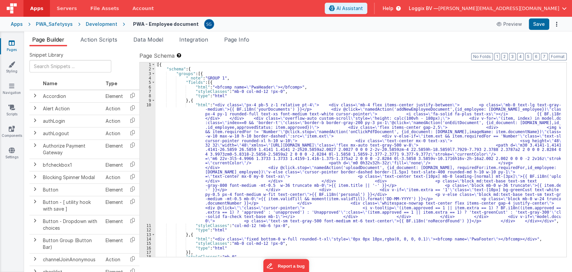
click at [189, 122] on div "[{ "schema" : { "groups" : [{ "_note" : "GROUP 1" , "fields" : [{ "html" : "<bf…" at bounding box center [358, 164] width 405 height 204
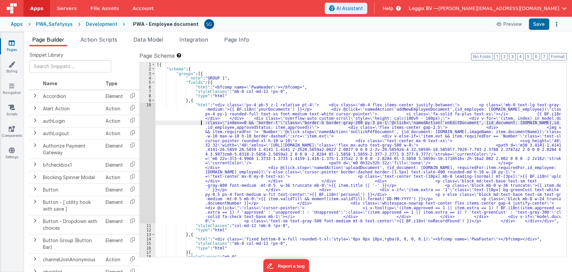
click at [148, 104] on div "10" at bounding box center [148, 163] width 16 height 121
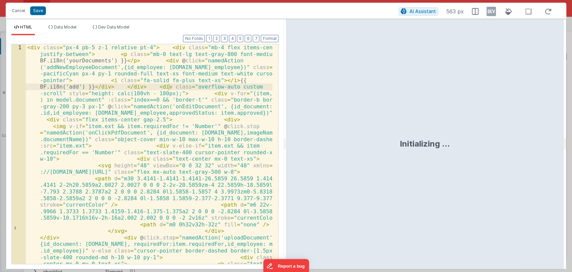
drag, startPoint x: 286, startPoint y: 148, endPoint x: 499, endPoint y: 138, distance: 213.2
click at [499, 138] on div "Initializing ..." at bounding box center [425, 144] width 278 height 250
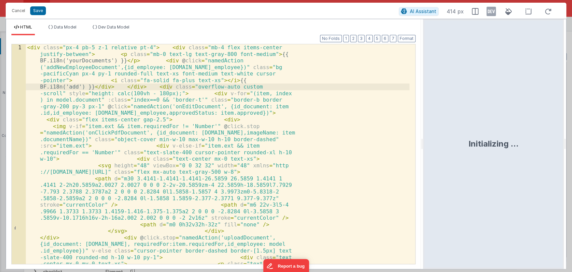
drag, startPoint x: 285, startPoint y: 145, endPoint x: 476, endPoint y: 150, distance: 190.9
click at [476, 150] on html "Cancel Save AI Assistant 414 px HTML Data Model Dev Data Model Format 7 6 5 4 3…" at bounding box center [286, 136] width 572 height 272
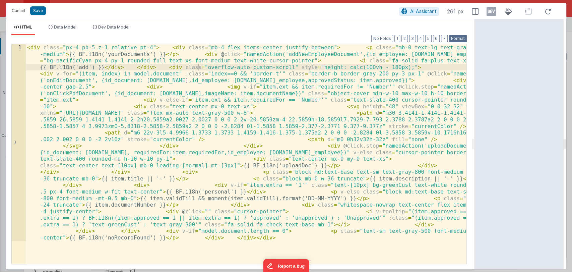
click at [457, 36] on button "Format" at bounding box center [458, 38] width 18 height 7
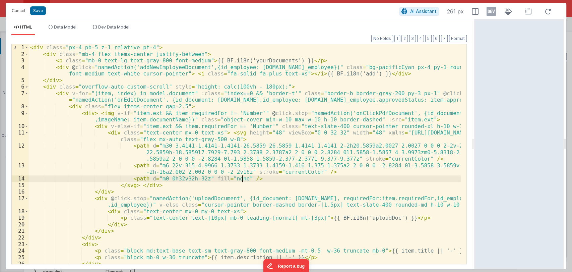
click at [308, 182] on div "< div class = "px-4 pb-5 z-1 relative pt-4" > < div class = "mb-4 flex items-ce…" at bounding box center [245, 160] width 432 height 233
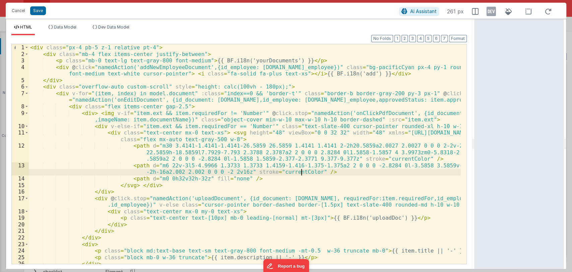
click at [302, 175] on div "< div class = "px-4 pb-5 z-1 relative pt-4" > < div class = "mb-4 flex items-ce…" at bounding box center [245, 160] width 432 height 233
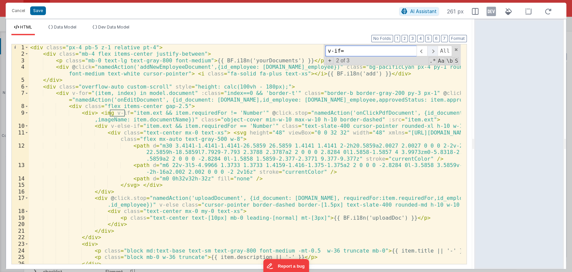
click at [433, 51] on span at bounding box center [433, 51] width 10 height 11
click at [455, 50] on span at bounding box center [456, 49] width 5 height 5
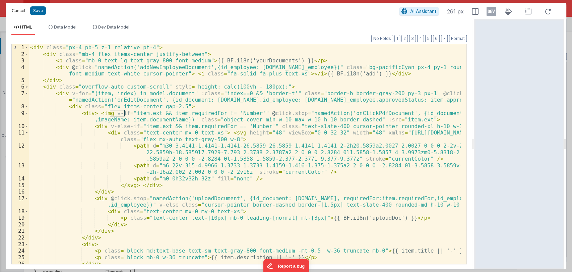
click at [24, 10] on button "Cancel" at bounding box center [18, 10] width 20 height 9
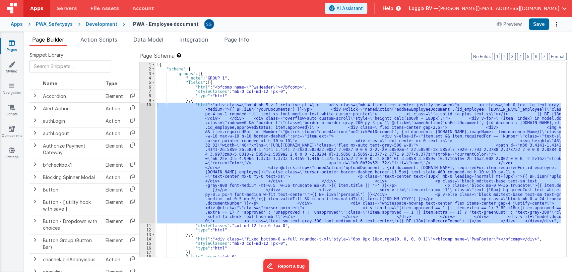
click at [290, 92] on div "[{ "schema" : { "groups" : [{ "_note" : "GROUP 1" , "fields" : [{ "html" : "<bf…" at bounding box center [358, 164] width 405 height 204
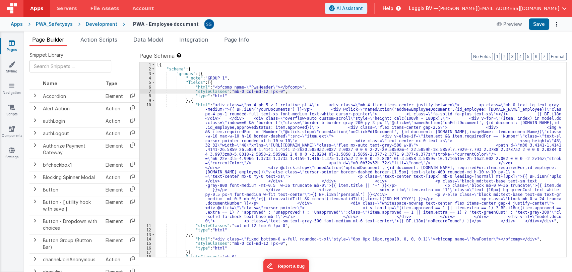
click at [192, 113] on div "[{ "schema" : { "groups" : [{ "_note" : "GROUP 1" , "fields" : [{ "html" : "<bf…" at bounding box center [358, 164] width 405 height 204
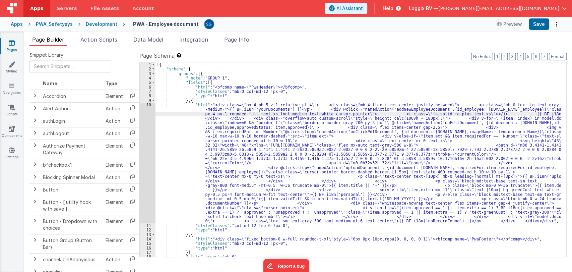
click at [374, 160] on div "[{ "schema" : { "groups" : [{ "_note" : "GROUP 1" , "fields" : [{ "html" : "<bf…" at bounding box center [358, 164] width 405 height 204
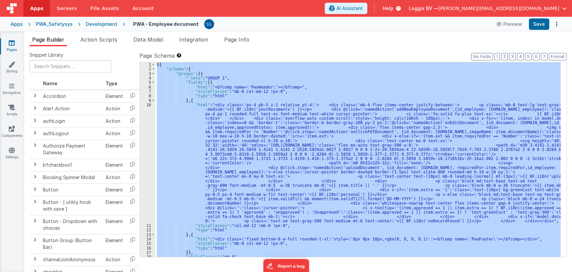
click at [211, 136] on div "[{ "schema" : { "groups" : [{ "_note" : "GROUP 1" , "fields" : [{ "html" : "<bf…" at bounding box center [358, 159] width 405 height 195
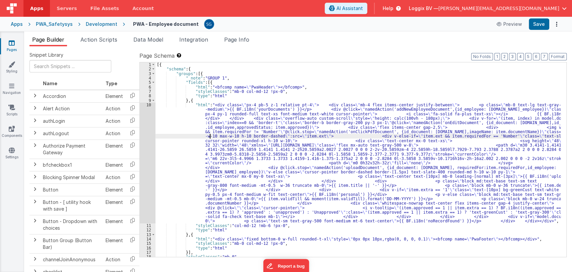
click at [148, 105] on div "10" at bounding box center [148, 163] width 16 height 121
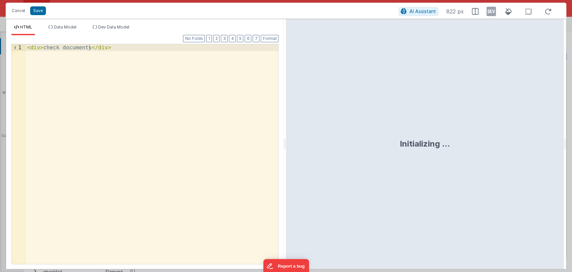
click at [35, 6] on div "Cancel Save AI Assistant 822 px" at bounding box center [286, 11] width 561 height 16
click at [37, 9] on button "Save" at bounding box center [38, 10] width 16 height 9
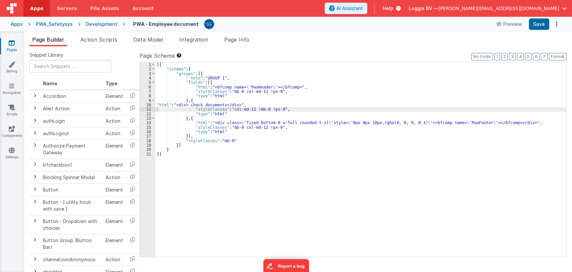
click at [236, 122] on div "[{ "schema" : { "groups" : [{ "_note" : "GROUP 1" , "fields" : [{ "html" : "<bf…" at bounding box center [361, 164] width 411 height 204
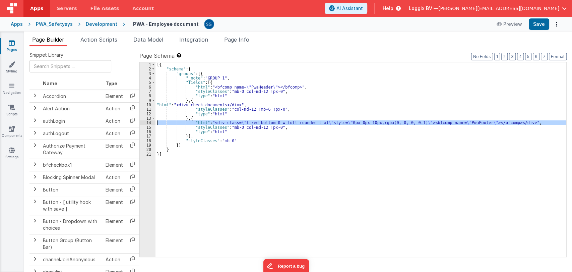
click at [150, 122] on div "14" at bounding box center [148, 122] width 16 height 4
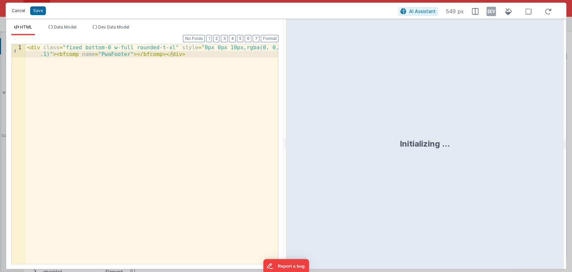
click at [14, 12] on button "Cancel" at bounding box center [18, 10] width 20 height 9
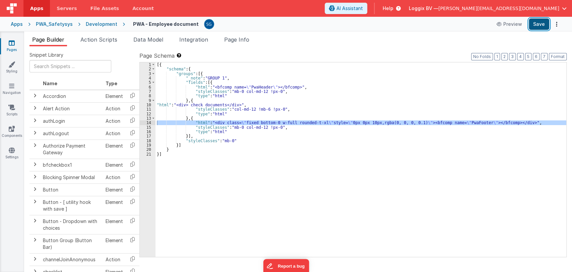
click at [542, 28] on button "Save" at bounding box center [539, 23] width 20 height 11
click at [241, 143] on div "[{ "schema" : { "groups" : [{ "_note" : "GROUP 1" , "fields" : [{ "html" : "<bf…" at bounding box center [361, 164] width 411 height 204
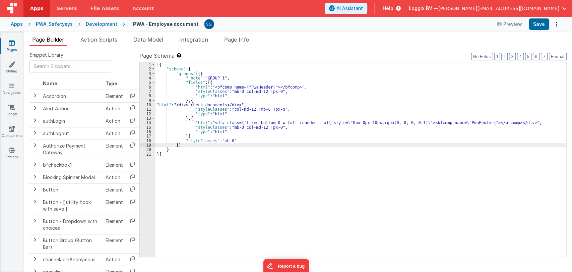
click at [242, 138] on div "[{ "schema" : { "groups" : [{ "_note" : "GROUP 1" , "fields" : [{ "html" : "<bf…" at bounding box center [361, 164] width 411 height 204
click at [250, 87] on div "[{ "schema" : { "groups" : [{ "_note" : "GROUP 1" , "fields" : [{ "html" : "<bf…" at bounding box center [361, 164] width 411 height 204
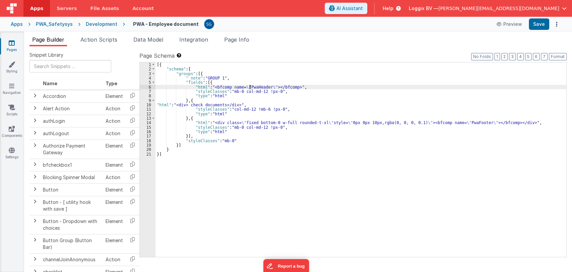
click at [250, 87] on div "[{ "schema" : { "groups" : [{ "_note" : "GROUP 1" , "fields" : [{ "html" : "<bf…" at bounding box center [361, 164] width 411 height 204
click at [10, 149] on icon at bounding box center [12, 150] width 6 height 7
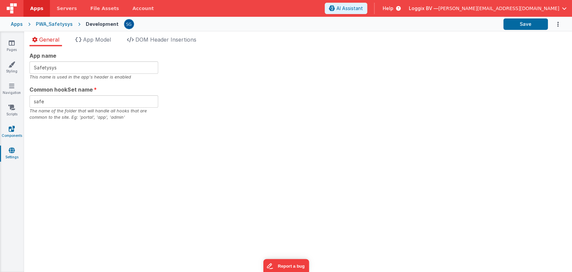
click at [12, 128] on icon at bounding box center [12, 128] width 6 height 7
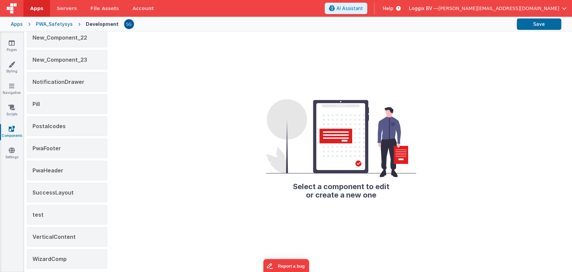
scroll to position [311, 0]
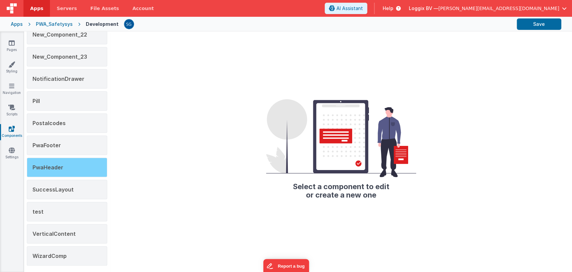
click at [50, 165] on span "PwaHeader" at bounding box center [48, 167] width 31 height 7
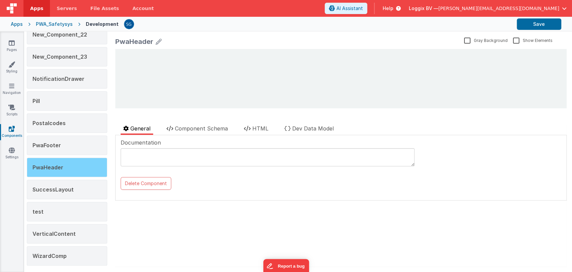
scroll to position [0, 0]
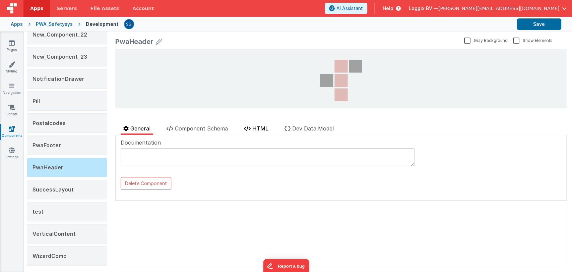
click at [254, 127] on span "HTML" at bounding box center [261, 128] width 16 height 7
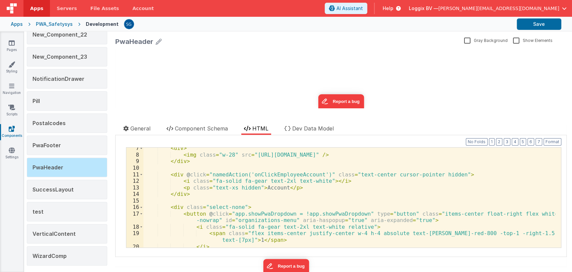
scroll to position [42, 0]
click at [293, 191] on div "< div > < img class = "w-28" src = "https://ucarecdn.com/bba53749-1e03-4d61-88c…" at bounding box center [350, 201] width 412 height 113
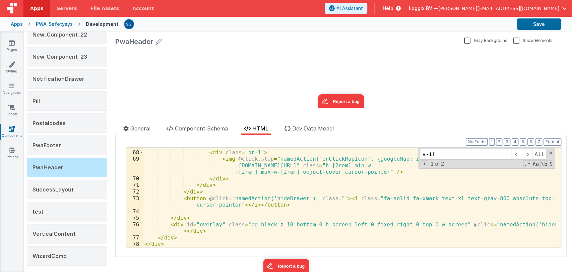
scroll to position [523, 0]
click at [549, 153] on span at bounding box center [551, 153] width 5 height 5
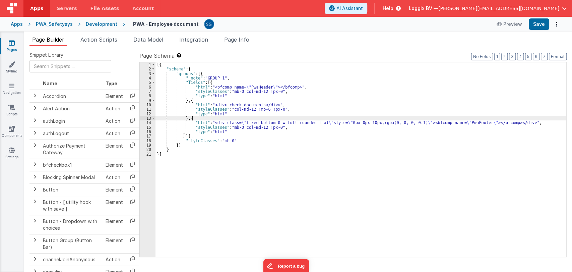
click at [238, 119] on div "[{ "schema" : { "groups" : [{ "_note" : "GROUP 1" , "fields" : [{ "html" : "<bf…" at bounding box center [361, 164] width 411 height 204
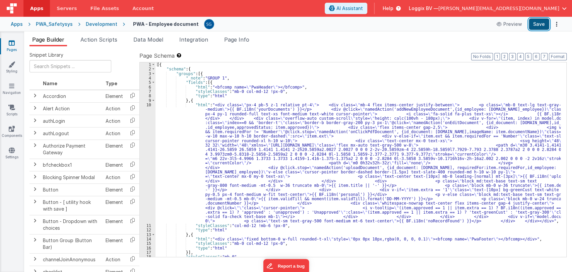
click at [539, 28] on button "Save" at bounding box center [539, 23] width 20 height 11
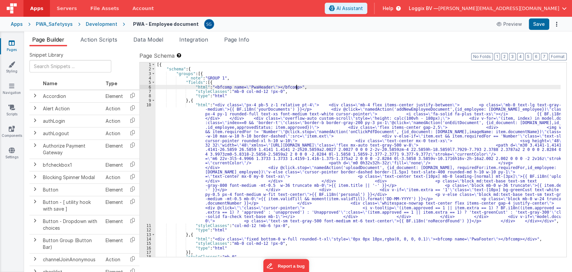
click at [300, 86] on div "[{ "schema" : { "groups" : [{ "_note" : "GROUP 1" , "fields" : [{ "html" : "<bf…" at bounding box center [358, 164] width 405 height 204
click at [111, 38] on span "Action Scripts" at bounding box center [98, 39] width 37 height 7
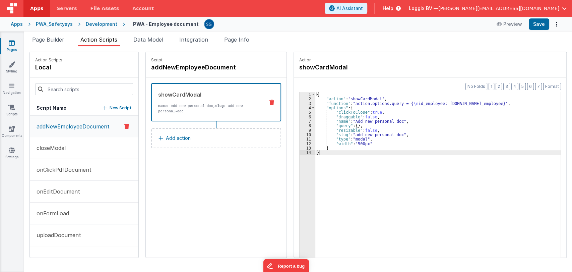
click at [12, 42] on icon at bounding box center [12, 43] width 6 height 7
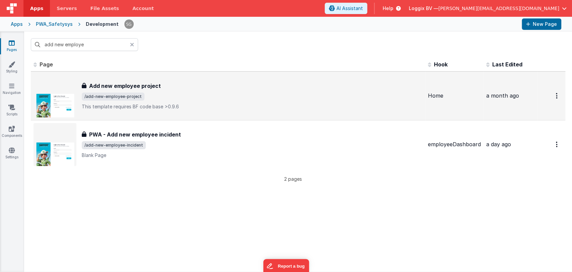
click at [144, 85] on h3 "Add new employee project" at bounding box center [125, 86] width 72 height 8
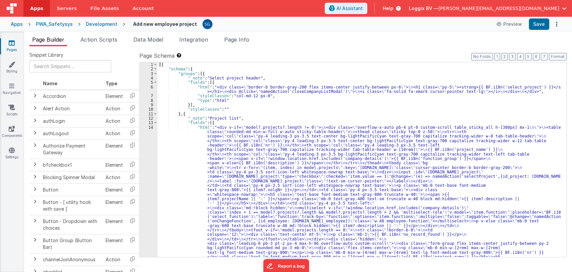
click at [9, 42] on icon at bounding box center [12, 43] width 6 height 7
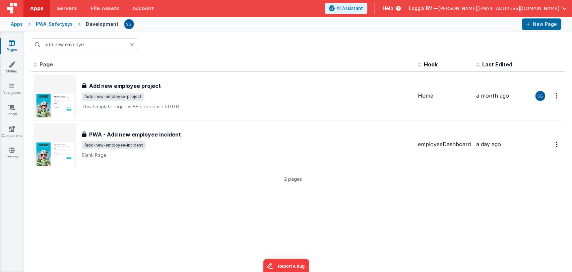
click at [67, 42] on input "add new employe" at bounding box center [84, 44] width 107 height 13
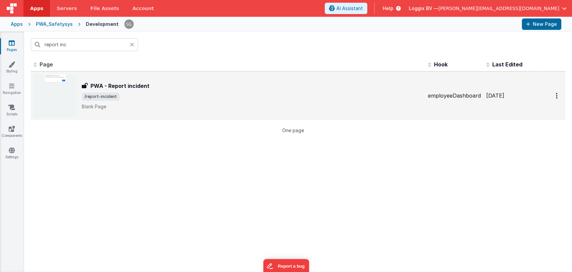
click at [153, 92] on div "PWA - Report incident PWA - Report incident /report-incident Blank Page" at bounding box center [252, 96] width 341 height 28
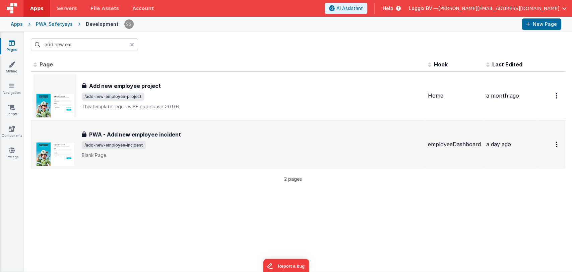
click at [169, 126] on div "PWA - Add new employee incident PWA - Add new employee incident /add-new-employ…" at bounding box center [228, 144] width 389 height 43
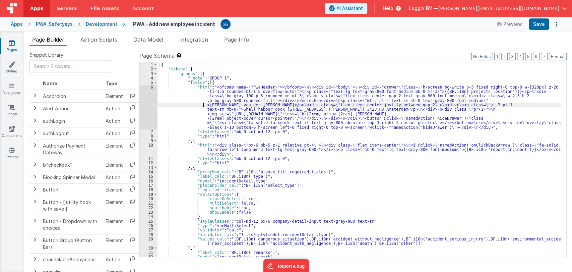
click at [201, 103] on div "[{ "schema" : { "groups" : [{ "_note" : "GROUP 1" , "fields" : [{ "html" : "<bf…" at bounding box center [359, 164] width 403 height 204
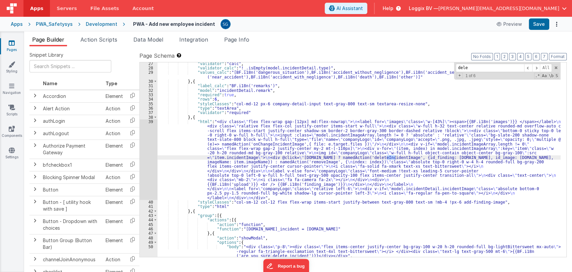
scroll to position [166, 0]
click at [539, 68] on span at bounding box center [537, 68] width 8 height 8
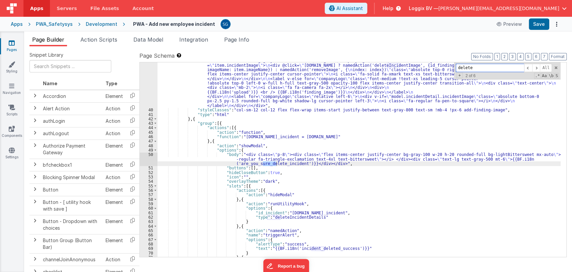
scroll to position [259, 0]
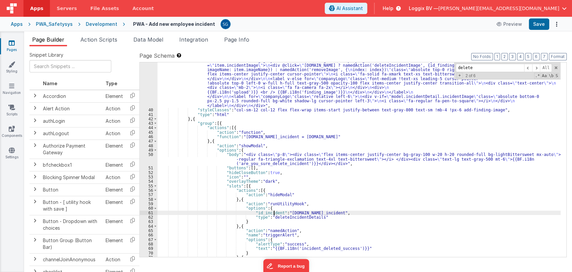
click at [275, 213] on div ""html" : "<div class= \" flex flex-wrap gap-[12px] md:flex-nowrap \" > \n <labe…" at bounding box center [359, 166] width 403 height 279
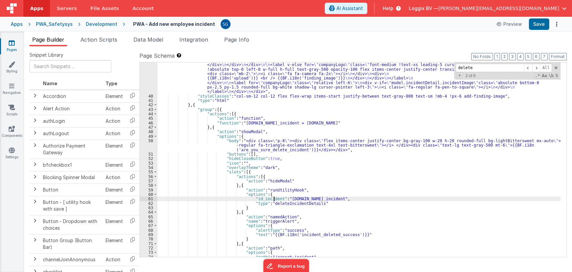
scroll to position [273, 0]
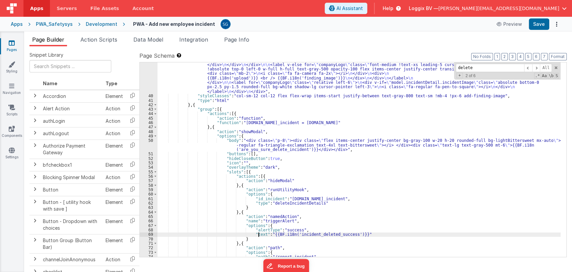
click at [258, 234] on div ""html" : "<div class= \" flex flex-wrap gap-[12px] md:flex-nowrap \" > \n <labe…" at bounding box center [359, 152] width 403 height 279
click at [284, 234] on div ""html" : "<div class= \" flex flex-wrap gap-[12px] md:flex-nowrap \" > \n <labe…" at bounding box center [359, 152] width 403 height 279
click at [355, 234] on div ""html" : "<div class= \" flex flex-wrap gap-[12px] md:flex-nowrap \" > \n <labe…" at bounding box center [359, 152] width 403 height 279
click at [345, 201] on div ""html" : "<div class= \" flex flex-wrap gap-[12px] md:flex-nowrap \" > \n <labe…" at bounding box center [359, 152] width 403 height 279
click at [477, 68] on input "i18n" at bounding box center [490, 68] width 68 height 8
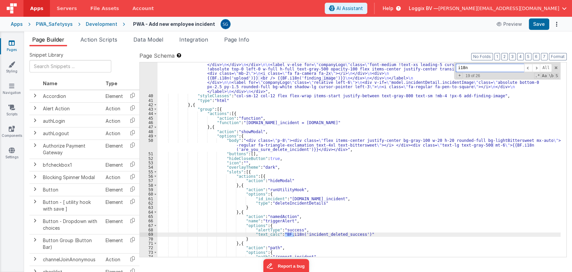
click at [477, 68] on input "i18n" at bounding box center [490, 68] width 68 height 8
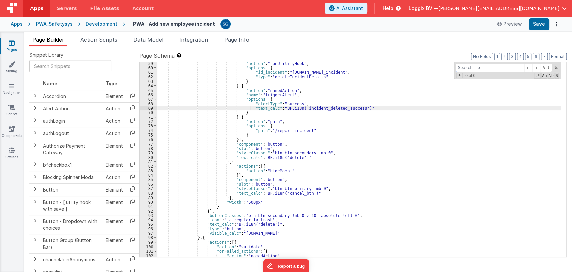
click at [500, 67] on input at bounding box center [490, 68] width 68 height 8
click at [558, 68] on span at bounding box center [556, 67] width 5 height 5
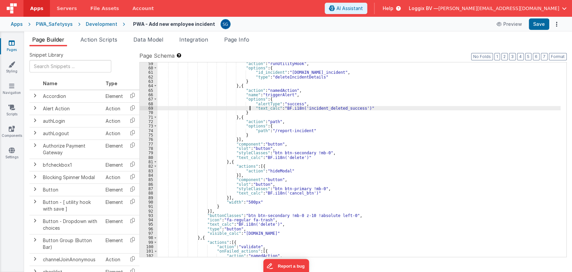
click at [381, 120] on div ""action" : "runUtilityHook" , "options" : { "id_incident" : "model.id_incident"…" at bounding box center [359, 163] width 403 height 204
click at [315, 130] on div ""action" : "runUtilityHook" , "options" : { "id_incident" : "model.id_incident"…" at bounding box center [359, 163] width 403 height 204
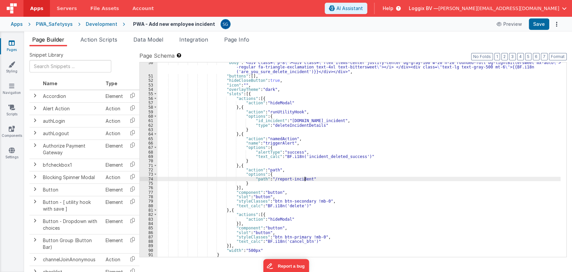
scroll to position [351, 0]
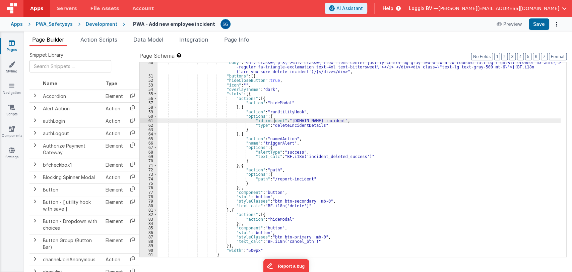
click at [274, 119] on div ""body" : "<div class= \" p-8 \" ><div class= \" flex items-center justify-cente…" at bounding box center [359, 166] width 403 height 212
click at [330, 121] on div ""body" : "<div class= \" p-8 \" ><div class= \" flex items-center justify-cente…" at bounding box center [359, 166] width 403 height 212
click at [272, 119] on div ""body" : "<div class= \" p-8 \" ><div class= \" flex items-center justify-cente…" at bounding box center [359, 166] width 403 height 212
click at [274, 119] on div ""body" : "<div class= \" p-8 \" ><div class= \" flex items-center justify-cente…" at bounding box center [359, 166] width 403 height 212
click at [329, 119] on div ""body" : "<div class= \" p-8 \" ><div class= \" flex items-center justify-cente…" at bounding box center [359, 166] width 403 height 212
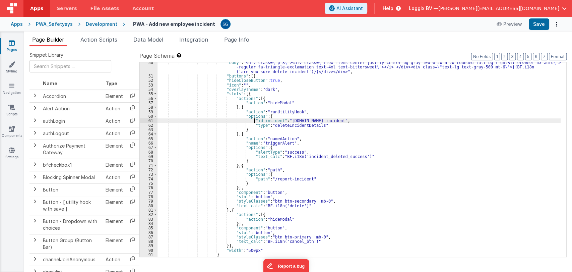
click at [255, 121] on div ""body" : "<div class= \" p-8 \" ><div class= \" flex items-center justify-cente…" at bounding box center [359, 166] width 403 height 212
click at [315, 121] on div ""body" : "<div class= \" p-8 \" ><div class= \" flex items-center justify-cente…" at bounding box center [359, 167] width 403 height 212
click at [332, 121] on div ""body" : "<div class= \" p-8 \" ><div class= \" flex items-center justify-cente…" at bounding box center [359, 167] width 403 height 212
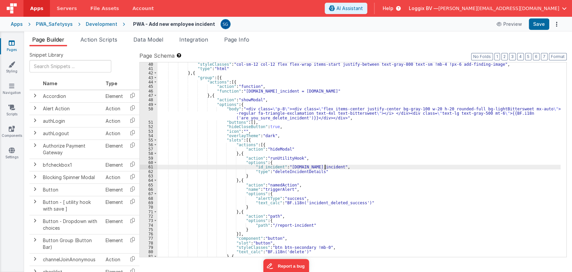
scroll to position [305, 0]
click at [261, 167] on div ""styleClasses" : "col-sm-12 col-12 flex flex-wrap items-start justify-between t…" at bounding box center [359, 164] width 403 height 204
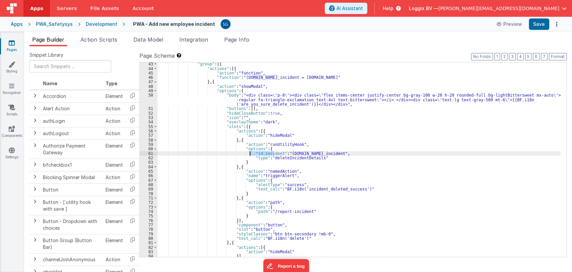
scroll to position [319, 0]
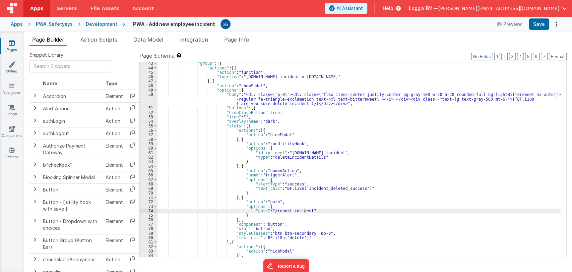
click at [310, 210] on div ""group" : [{ "actions" : [{ "action" : "function" , "function" : "model.id_inci…" at bounding box center [359, 163] width 403 height 204
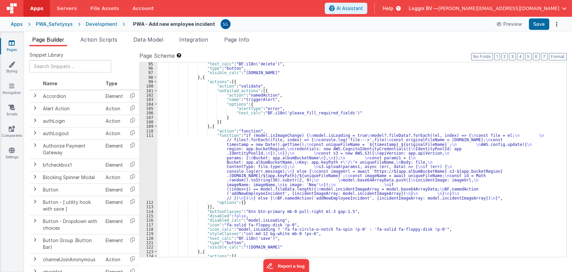
scroll to position [560, 0]
click at [209, 164] on div ""text_calc" : "BF.i18n('delete')" , "type" : "button" , "visible_calc" : "model…" at bounding box center [359, 164] width 403 height 204
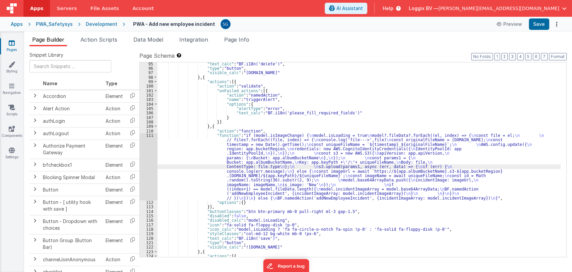
click at [150, 134] on div "111" at bounding box center [149, 166] width 18 height 67
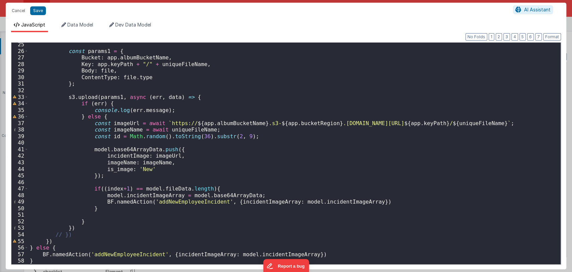
scroll to position [158, 0]
click at [266, 256] on div "const params1 = { Bucket : app . albumBucketName , Key : app . keyPath + "/" + …" at bounding box center [292, 158] width 527 height 235
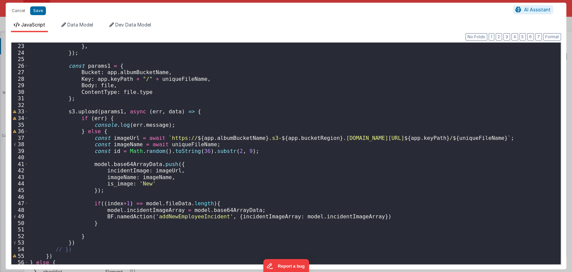
scroll to position [144, 0]
click at [205, 190] on div "Bucket : app . albumBucketName } , }) ; const params1 = { Bucket : app . albumB…" at bounding box center [292, 154] width 527 height 235
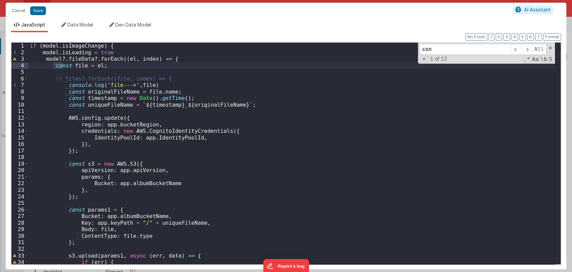
scroll to position [0, 0]
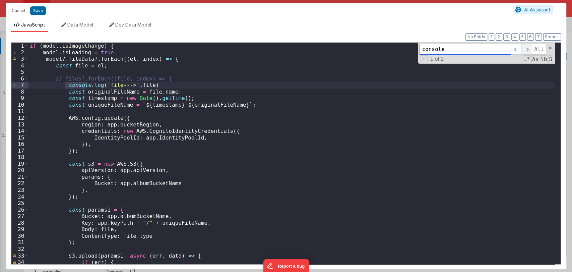
click at [529, 50] on span at bounding box center [527, 49] width 10 height 11
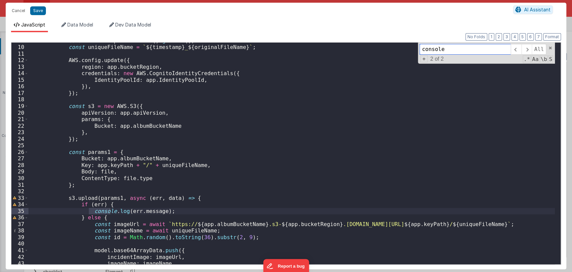
scroll to position [57, 0]
click at [550, 49] on span at bounding box center [550, 48] width 5 height 5
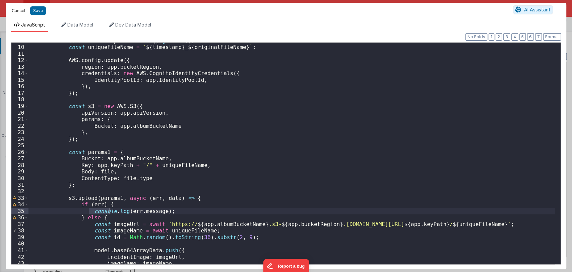
click at [19, 11] on button "Cancel" at bounding box center [18, 10] width 20 height 9
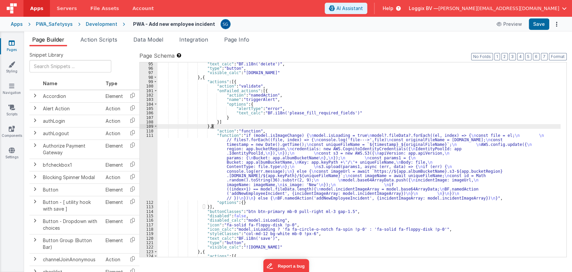
click at [271, 126] on div ""text_calc" : "BF.i18n('delete')" , "type" : "button" , "visible_calc" : "model…" at bounding box center [359, 164] width 403 height 204
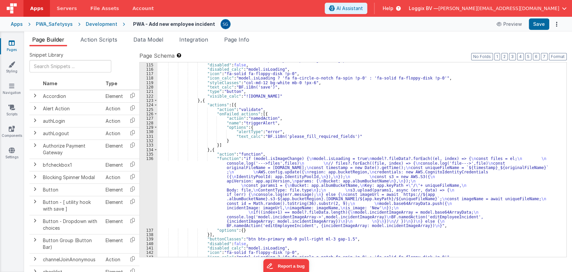
scroll to position [711, 0]
click at [189, 178] on div ""buttonClasses" : "btn btn-primary mb-0 pull-right ml-3 gap-1.5" , "disabled" :…" at bounding box center [359, 160] width 403 height 204
click at [148, 159] on div "136" at bounding box center [149, 191] width 18 height 71
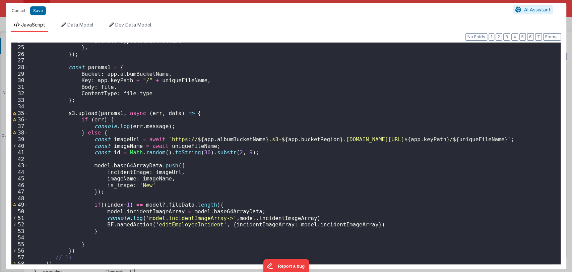
scroll to position [178, 0]
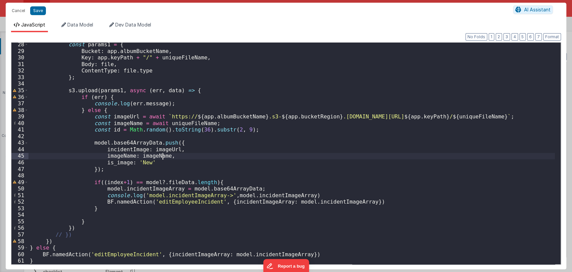
click at [245, 158] on div "const params1 = { Bucket : app . albumBucketName , Key : app . keyPath + "/" + …" at bounding box center [292, 158] width 527 height 235
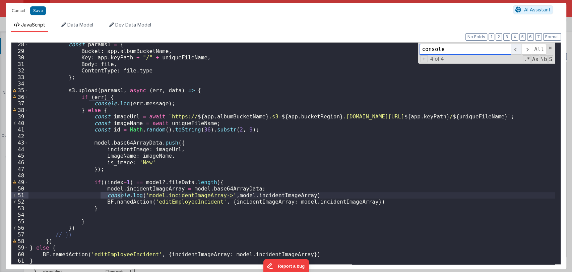
click at [521, 49] on span at bounding box center [516, 49] width 10 height 11
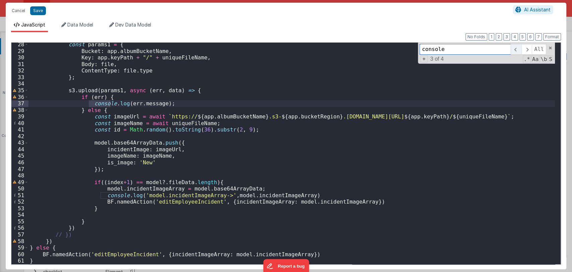
click at [518, 50] on span at bounding box center [516, 49] width 10 height 11
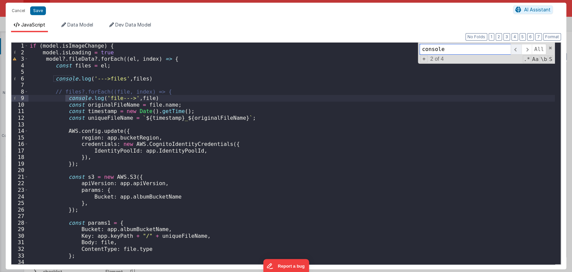
click at [518, 50] on span at bounding box center [516, 49] width 10 height 11
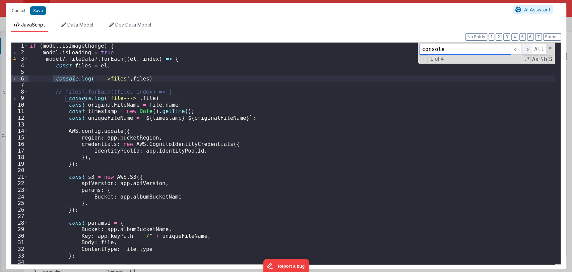
click at [526, 51] on span at bounding box center [527, 49] width 10 height 11
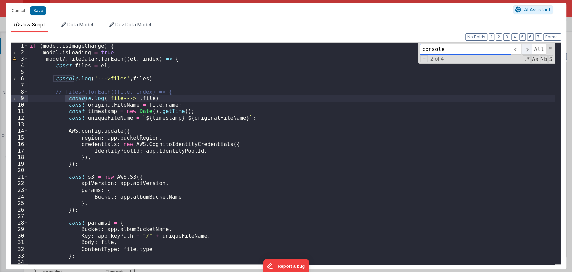
click at [526, 51] on span at bounding box center [527, 49] width 10 height 11
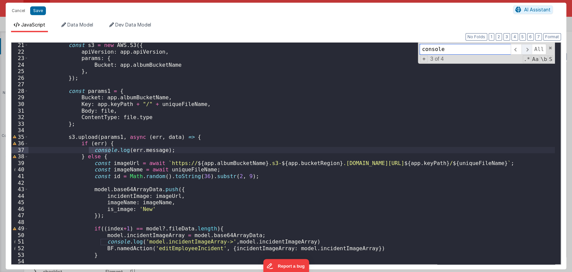
click at [526, 51] on span at bounding box center [527, 49] width 10 height 11
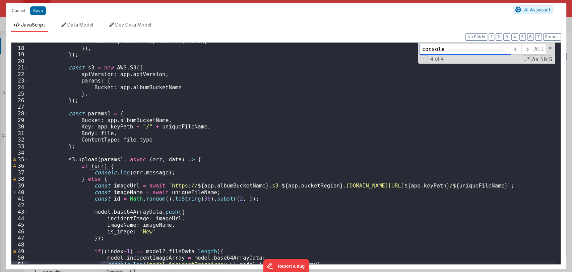
scroll to position [109, 0]
click at [16, 9] on button "Cancel" at bounding box center [18, 10] width 20 height 9
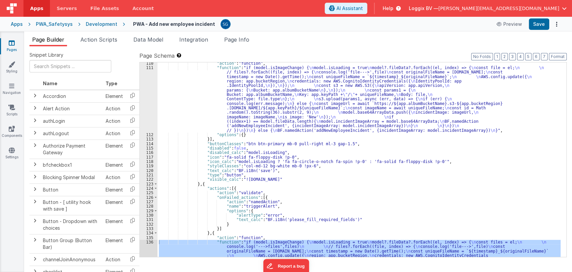
scroll to position [616, 0]
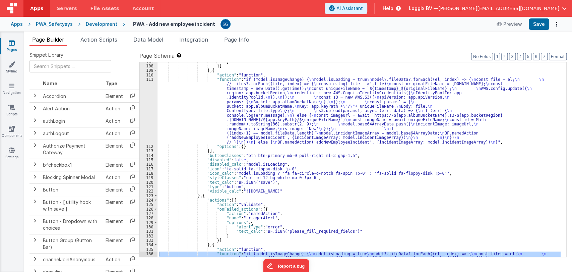
click at [265, 107] on div "} }] } , { "action" : "function" , "function" : "if (model.isImageChange) { \n …" at bounding box center [359, 194] width 403 height 271
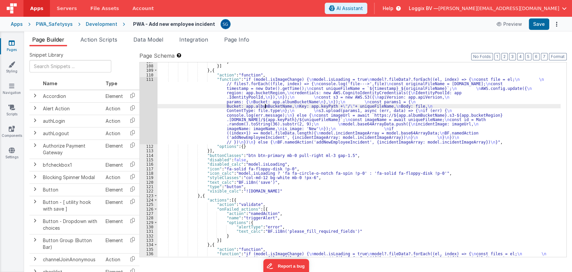
click at [147, 80] on div "111" at bounding box center [149, 110] width 18 height 67
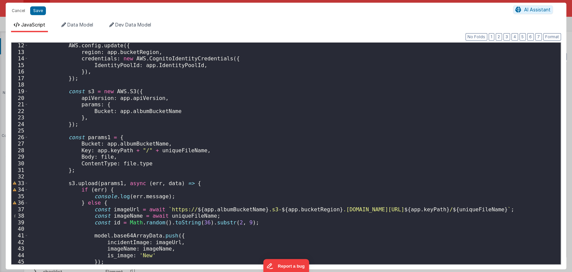
scroll to position [158, 0]
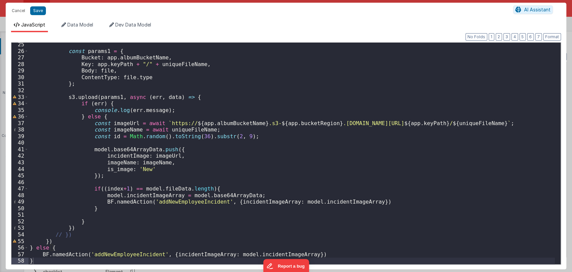
click at [253, 192] on div "const params1 = { Bucket : app . albumBucketName , Key : app . keyPath + "/" + …" at bounding box center [292, 158] width 527 height 235
click at [258, 194] on div "const params1 = { Bucket : app . albumBucketName , Key : app . keyPath + "/" + …" at bounding box center [292, 158] width 527 height 235
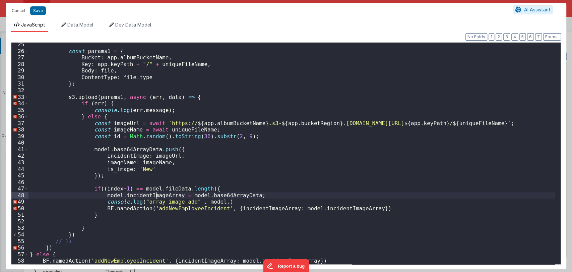
click at [156, 195] on div "const params1 = { Bucket : app . albumBucketName , Key : app . keyPath + "/" + …" at bounding box center [292, 158] width 527 height 235
click at [213, 203] on div "const params1 = { Bucket : app . albumBucketName , Key : app . keyPath + "/" + …" at bounding box center [292, 158] width 527 height 235
click at [38, 9] on button "Save" at bounding box center [38, 10] width 16 height 9
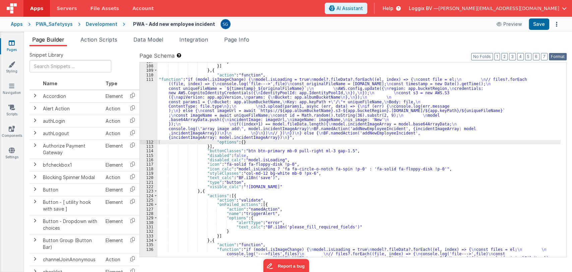
click at [555, 54] on button "Format" at bounding box center [558, 56] width 18 height 7
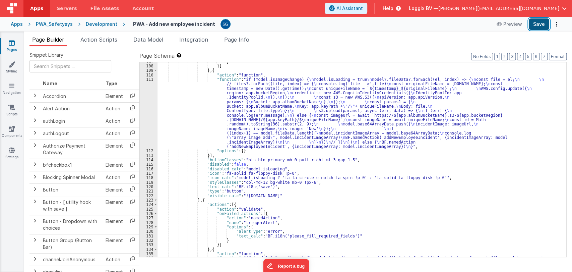
click at [537, 26] on button "Save" at bounding box center [539, 23] width 20 height 11
click at [313, 165] on div "} }] } , { "action" : "function" , "function" : "if (model.isImageChange) { \n …" at bounding box center [359, 194] width 403 height 271
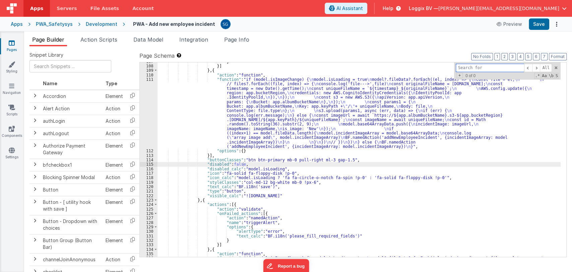
paste input "incidentImageArray------>incidentImageArray"
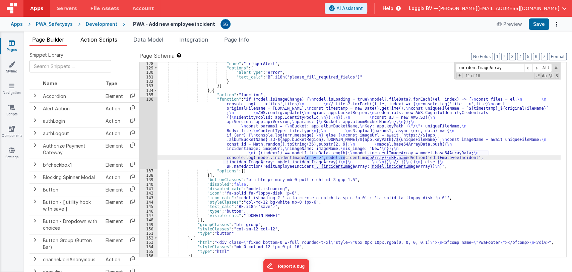
click at [100, 41] on span "Action Scripts" at bounding box center [98, 39] width 37 height 7
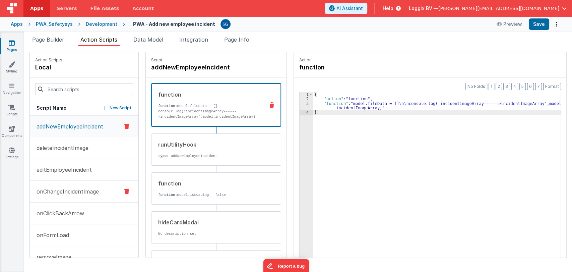
scroll to position [15, 0]
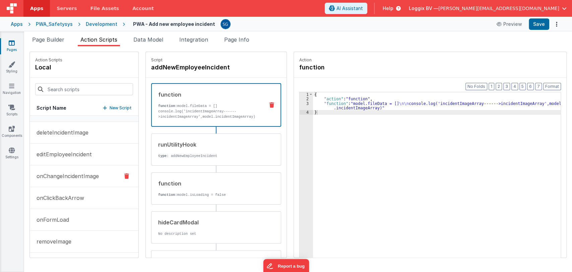
click at [75, 178] on p "onChangeIncidentImage" at bounding box center [66, 176] width 66 height 8
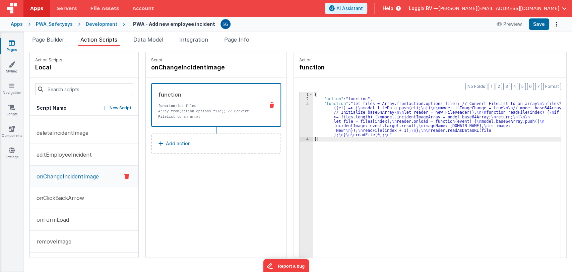
click at [343, 152] on div "{ "action" : "function" , "function" : "let files = Array.from(action.options.f…" at bounding box center [440, 189] width 255 height 195
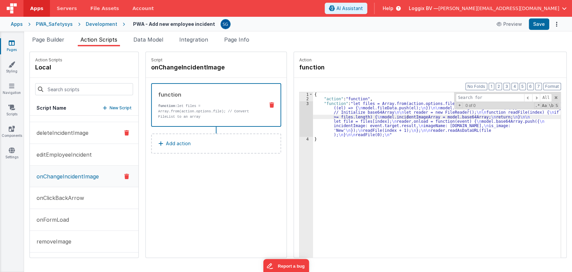
scroll to position [0, 0]
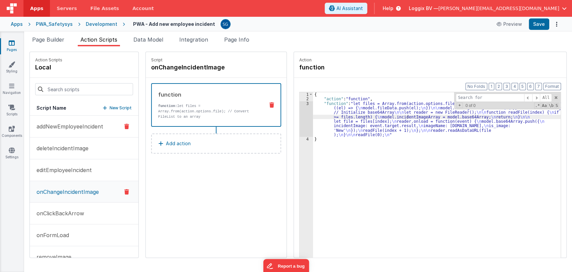
click at [81, 126] on p "addNewEmployeeIncident" at bounding box center [68, 126] width 71 height 8
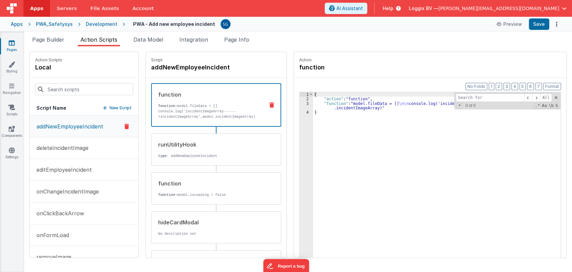
click at [323, 133] on div "{ "action" : "function" , "function" : "model.fileData = [] \n\n console.log('i…" at bounding box center [440, 189] width 255 height 195
click at [556, 96] on span at bounding box center [556, 97] width 5 height 5
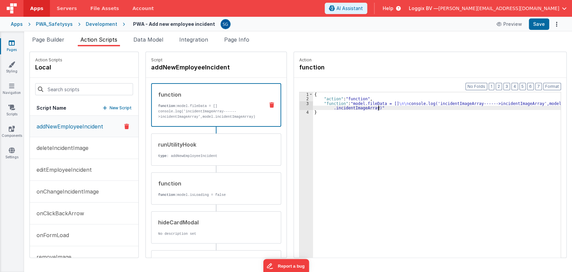
click at [381, 107] on div "{ "action" : "function" , "function" : "model.fileData = [] \n\n console.log('i…" at bounding box center [440, 189] width 255 height 195
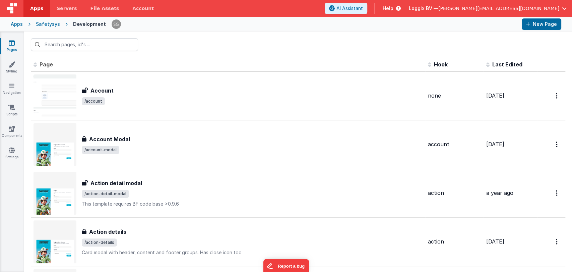
click at [56, 41] on input "text" at bounding box center [84, 44] width 107 height 13
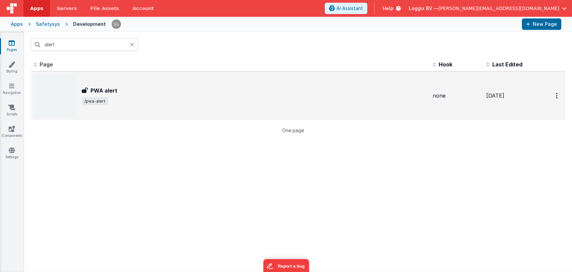
type input "alert"
click at [128, 101] on span "/pwa-alert" at bounding box center [255, 101] width 346 height 8
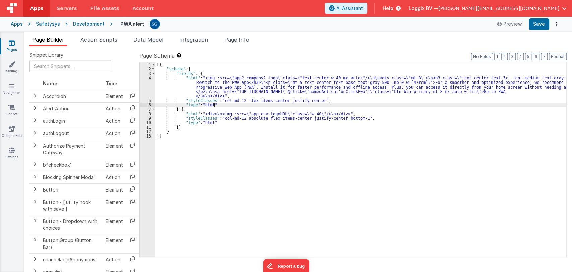
click at [216, 105] on div "[{ "schema" : { "fields" : [{ "html" : "<img :src= \" app?.company?.logo \" cla…" at bounding box center [361, 164] width 411 height 204
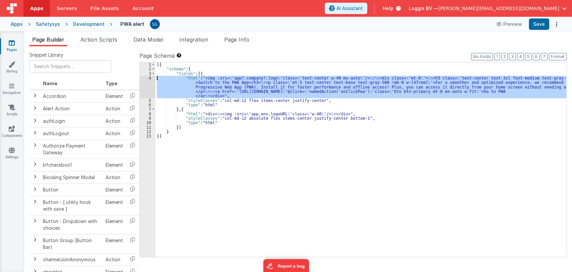
click at [150, 78] on div "4" at bounding box center [148, 87] width 16 height 22
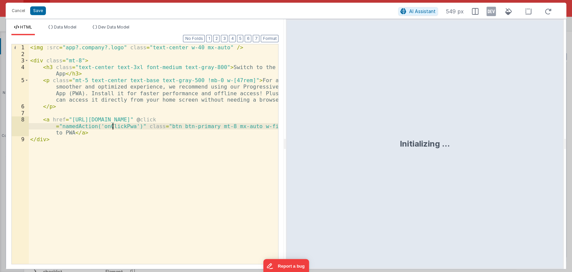
click at [114, 127] on div "< img :src = "app?.company?.logo" class = "text-center w-40 mx-auto" /> < div c…" at bounding box center [154, 160] width 250 height 233
click at [15, 9] on button "Cancel" at bounding box center [18, 10] width 20 height 9
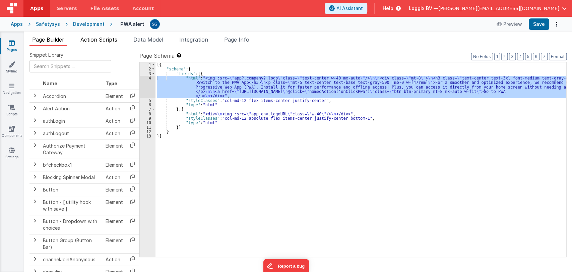
click at [106, 39] on span "Action Scripts" at bounding box center [98, 39] width 37 height 7
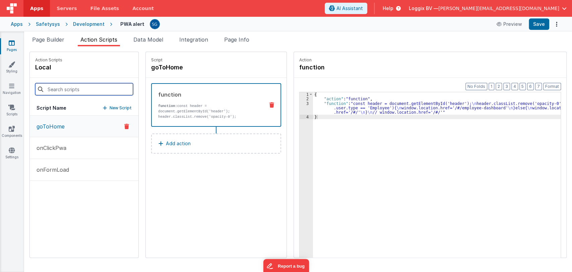
click at [80, 94] on input at bounding box center [84, 89] width 98 height 12
paste input "onClickPwa"
type input "onClickPwa"
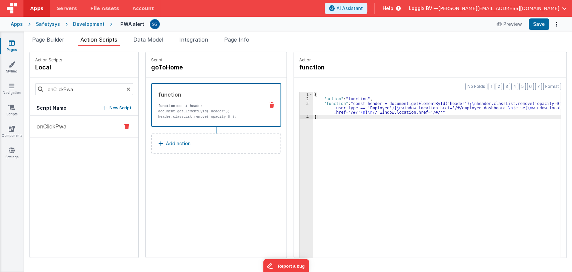
click at [58, 125] on p "onClickPwa" at bounding box center [50, 126] width 34 height 8
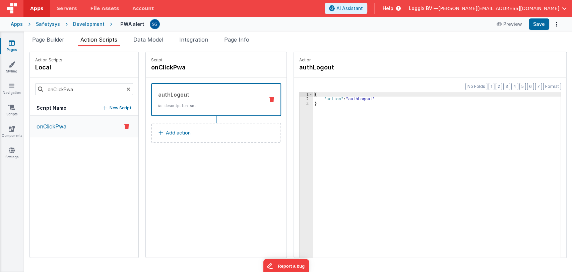
click at [57, 128] on p "onClickPwa" at bounding box center [50, 126] width 34 height 8
click at [351, 97] on div "{ "action" : "authLogout" }" at bounding box center [440, 189] width 255 height 195
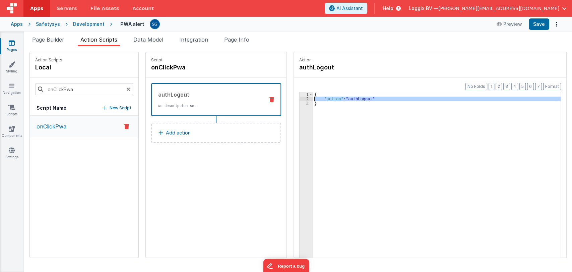
click at [300, 98] on div "2" at bounding box center [306, 99] width 13 height 4
click at [50, 39] on span "Page Builder" at bounding box center [48, 39] width 32 height 7
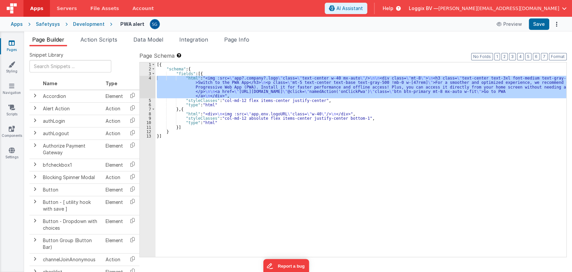
click at [232, 132] on div "[{ "schema" : { "fields" : [{ "html" : "<img :src= \" app?.company?.logo \" cla…" at bounding box center [361, 164] width 411 height 204
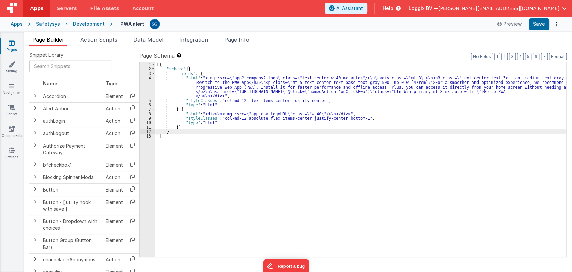
click at [191, 92] on div "[{ "schema" : { "fields" : [{ "html" : "<img :src= \" app?.company?.logo \" cla…" at bounding box center [361, 164] width 411 height 204
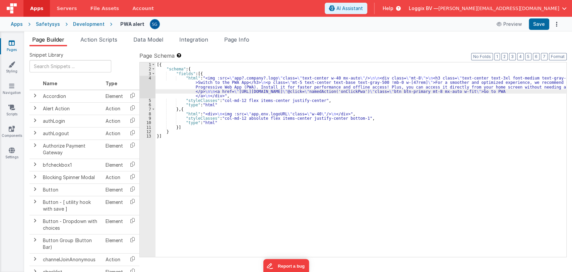
click at [148, 78] on div "4" at bounding box center [148, 87] width 16 height 22
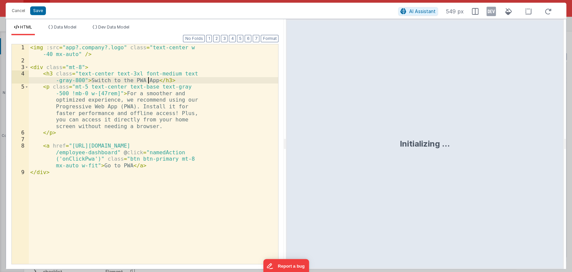
click at [148, 78] on div "< img :src = "app?.company?.logo" class = "text-center w -40 mx-auto" /> < div …" at bounding box center [154, 163] width 250 height 239
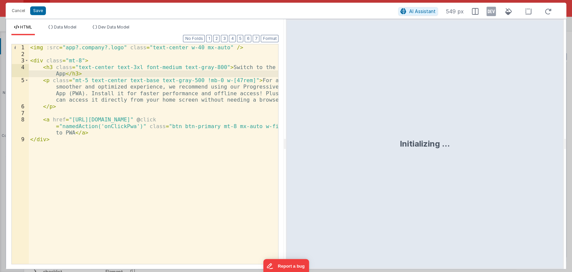
click at [222, 119] on div "< img :src = "app?.company?.logo" class = "text-center w-40 mx-auto" /> < div c…" at bounding box center [154, 160] width 250 height 233
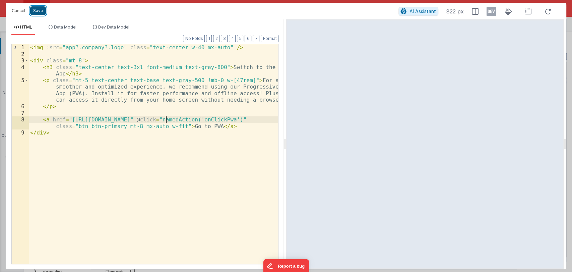
click at [36, 9] on button "Save" at bounding box center [38, 10] width 16 height 9
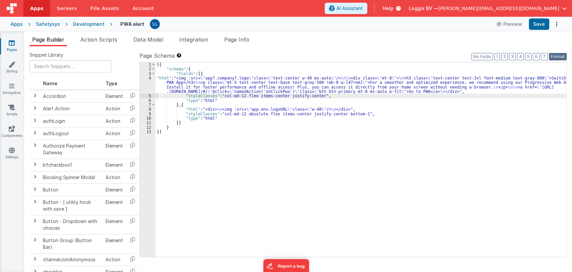
click at [557, 56] on button "Format" at bounding box center [558, 56] width 18 height 7
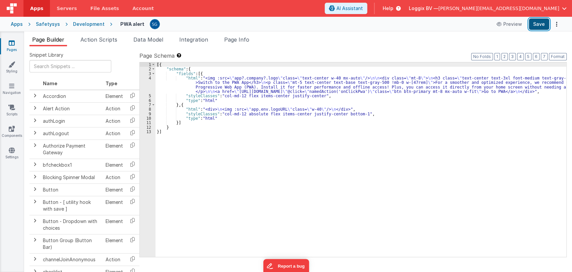
click at [541, 28] on button "Save" at bounding box center [539, 23] width 20 height 11
